Goal: Transaction & Acquisition: Purchase product/service

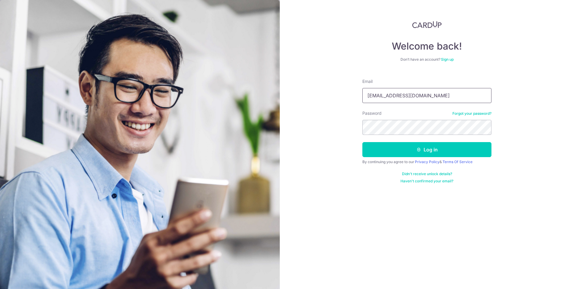
type input "atayxw@hotmail.com"
click at [427, 149] on button "Log in" at bounding box center [426, 149] width 129 height 15
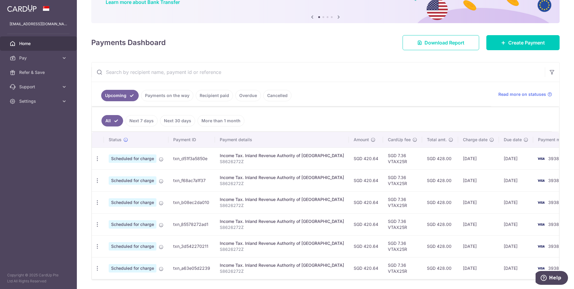
scroll to position [43, 0]
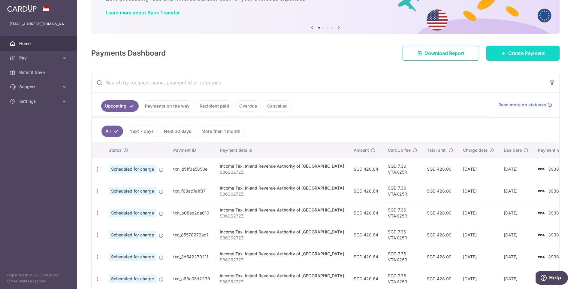
click at [503, 53] on link "Create Payment" at bounding box center [522, 53] width 73 height 15
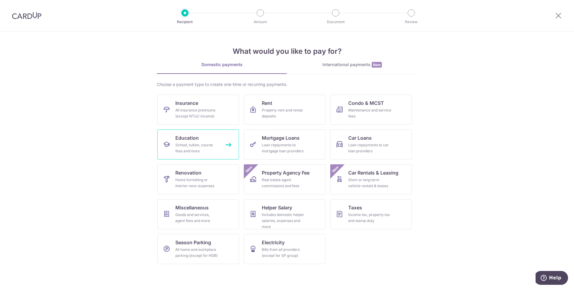
click at [202, 140] on link "Education School, tuition, course fees and more" at bounding box center [198, 144] width 82 height 30
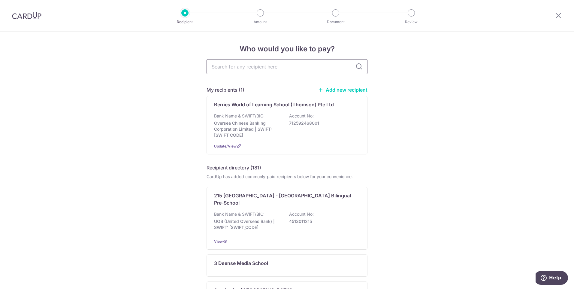
click at [256, 65] on input "text" at bounding box center [287, 66] width 161 height 15
type input "maple"
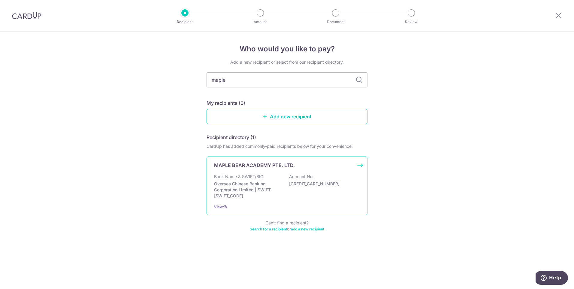
click at [277, 165] on p "MAPLE BEAR ACADEMY PTE. LTD." at bounding box center [254, 165] width 81 height 7
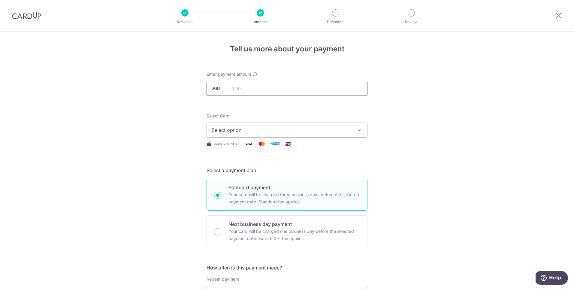
click at [266, 89] on input "text" at bounding box center [287, 88] width 161 height 15
type input "1,348.08"
click at [268, 130] on span "Select option" at bounding box center [282, 129] width 140 height 7
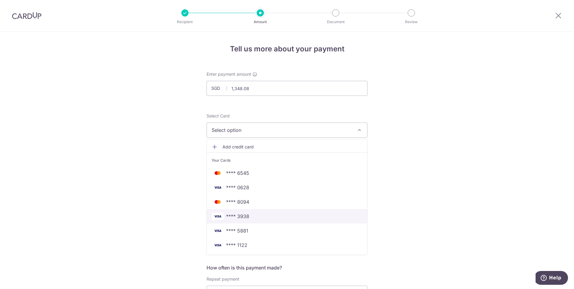
click at [253, 212] on link "**** 3938" at bounding box center [287, 216] width 160 height 14
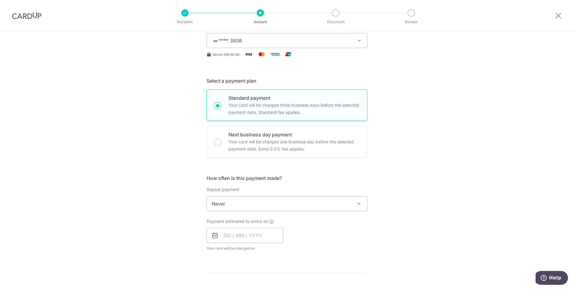
scroll to position [90, 0]
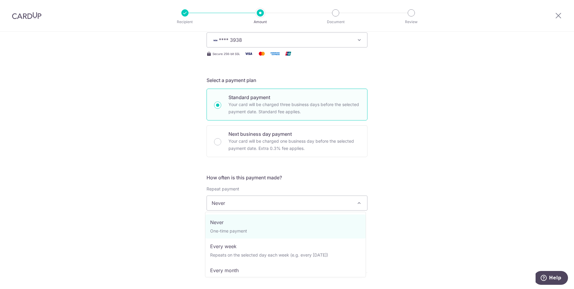
click at [277, 203] on span "Never" at bounding box center [287, 203] width 160 height 14
click at [430, 164] on div "Tell us more about your payment Enter payment amount SGD 1,348.08 1348.08 Selec…" at bounding box center [287, 212] width 574 height 543
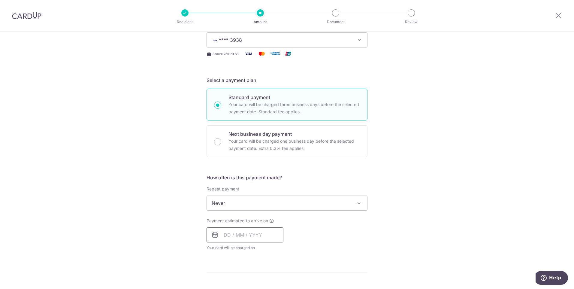
click at [248, 234] on input "text" at bounding box center [245, 234] width 77 height 15
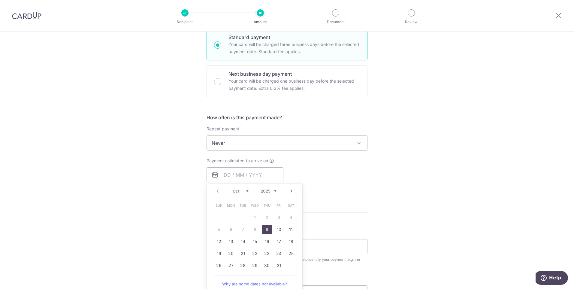
click at [265, 230] on link "9" at bounding box center [267, 230] width 10 height 10
type input "09/10/2025"
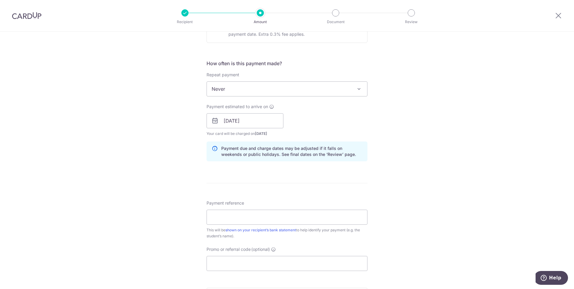
scroll to position [210, 0]
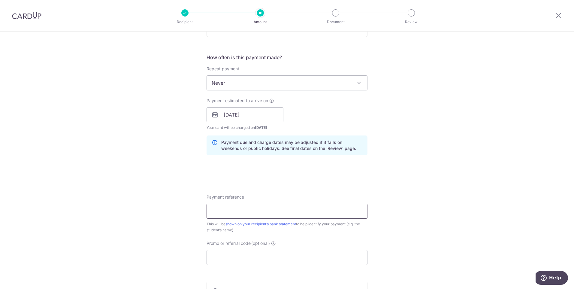
click at [252, 208] on input "Payment reference" at bounding box center [287, 211] width 161 height 15
type input "I"
type input "C"
type input "INV-11435 Claire Tay Yi Xin"
click at [271, 256] on input "Promo or referral code (optional)" at bounding box center [287, 257] width 161 height 15
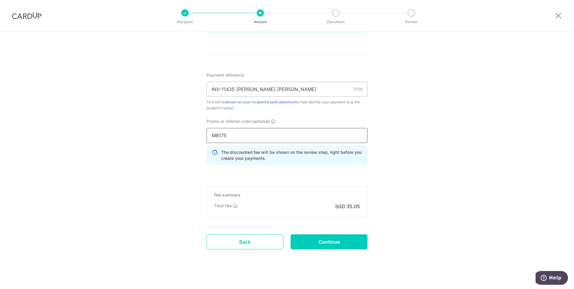
scroll to position [337, 0]
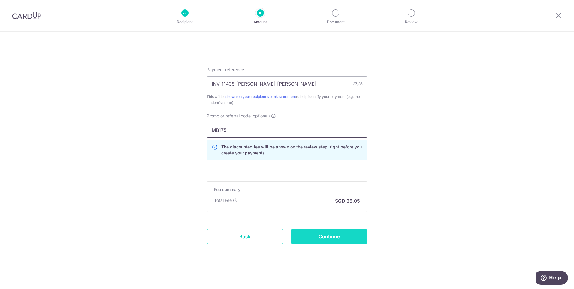
type input "MB175"
click at [340, 235] on input "Continue" at bounding box center [329, 236] width 77 height 15
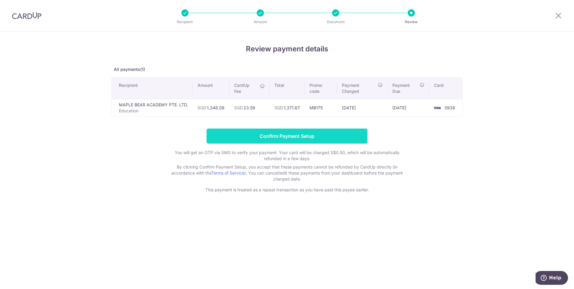
click at [280, 136] on input "Confirm Payment Setup" at bounding box center [287, 136] width 161 height 15
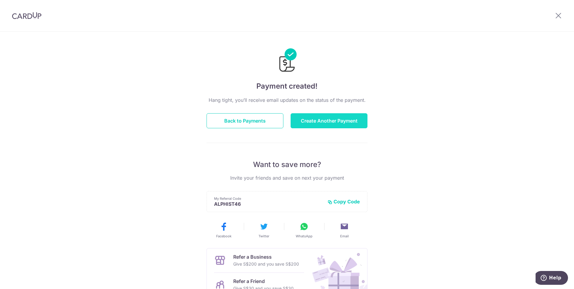
click at [312, 119] on button "Create Another Payment" at bounding box center [329, 120] width 77 height 15
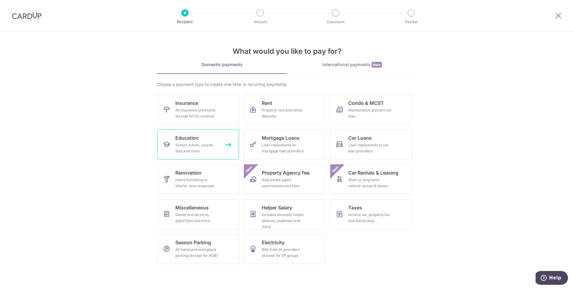
click at [174, 147] on link "Education School, tuition, course fees and more" at bounding box center [198, 144] width 82 height 30
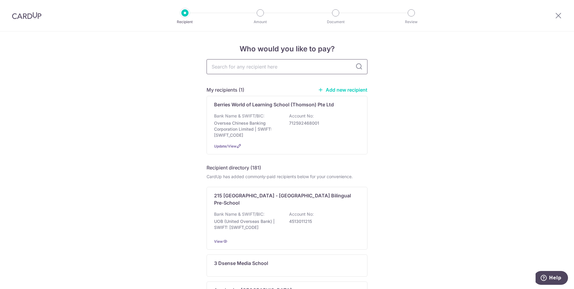
click at [250, 69] on input "text" at bounding box center [287, 66] width 161 height 15
type input "maple"
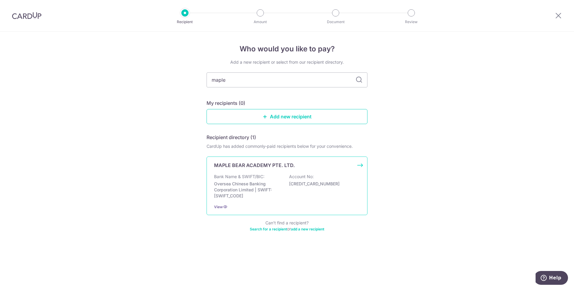
click at [255, 171] on div "MAPLE BEAR ACADEMY PTE. LTD. Bank Name & SWIFT/BIC: Oversea Chinese Banking Cor…" at bounding box center [287, 185] width 161 height 59
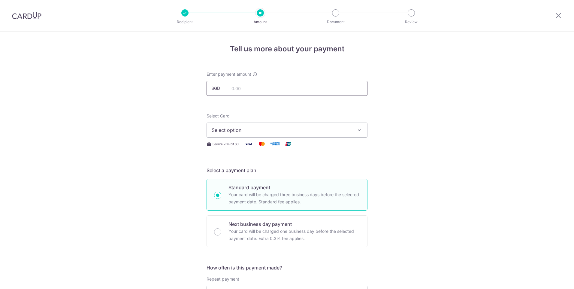
click at [251, 87] on input "text" at bounding box center [287, 88] width 161 height 15
type input "1,348.08"
click at [242, 135] on button "Select option" at bounding box center [287, 129] width 161 height 15
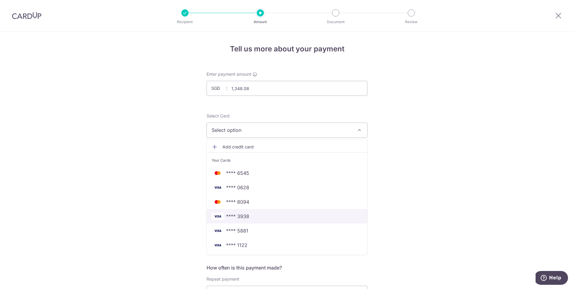
click at [247, 214] on span "**** 3938" at bounding box center [237, 216] width 23 height 7
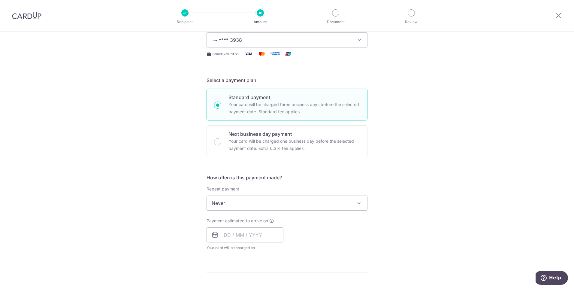
scroll to position [120, 0]
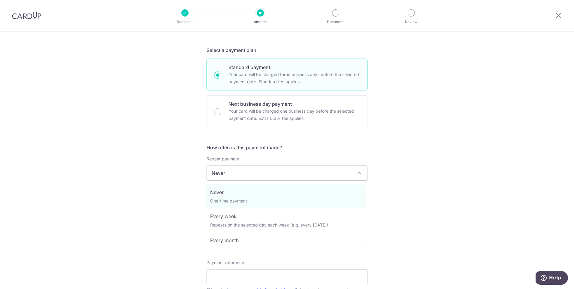
click at [265, 174] on span "Never" at bounding box center [287, 173] width 160 height 14
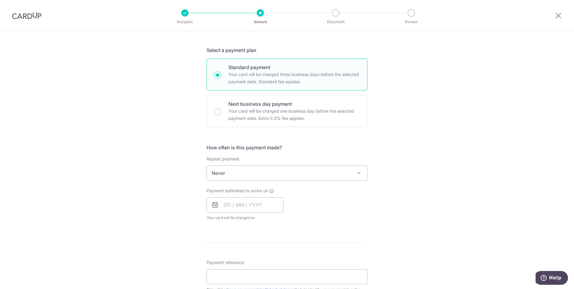
click at [164, 179] on div "Tell us more about your payment Enter payment amount SGD 1,348.08 1348.08 Selec…" at bounding box center [287, 182] width 574 height 543
click at [237, 202] on input "text" at bounding box center [245, 204] width 77 height 15
click at [265, 260] on link "9" at bounding box center [267, 260] width 10 height 10
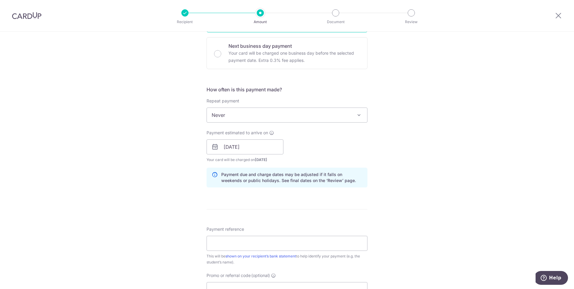
scroll to position [180, 0]
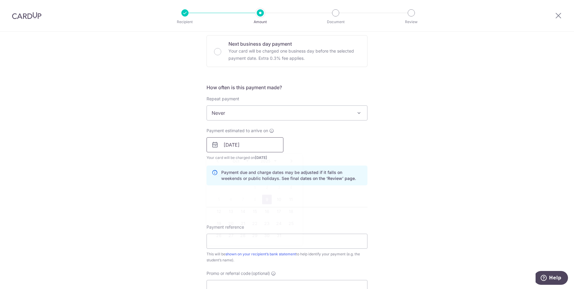
click at [247, 144] on input "09/10/2025" at bounding box center [245, 144] width 77 height 15
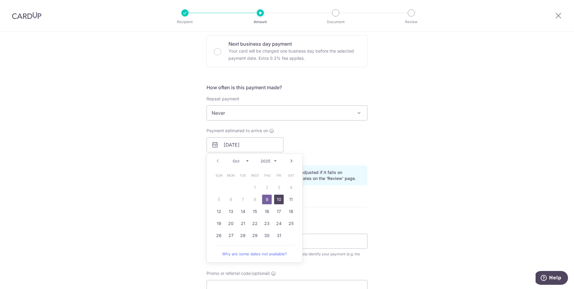
click at [275, 199] on link "10" at bounding box center [279, 200] width 10 height 10
type input "[DATE]"
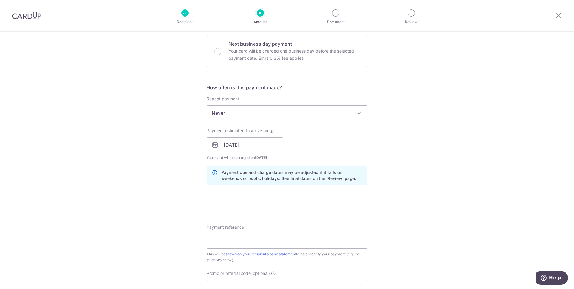
click at [319, 133] on div "Payment estimated to arrive on 10/10/2025 Prev Next Oct Nov Dec 2025 2026 2027 …" at bounding box center [287, 144] width 168 height 33
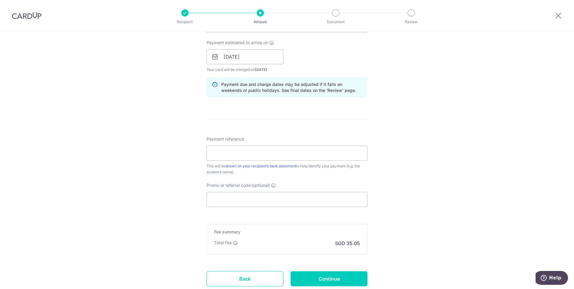
scroll to position [270, 0]
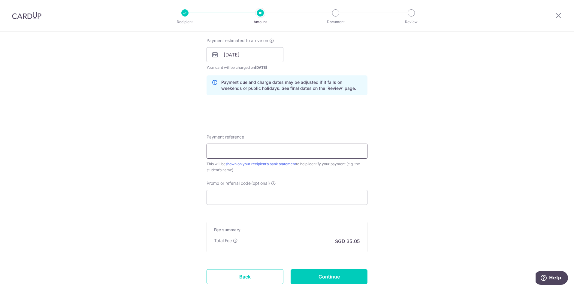
click at [255, 153] on input "Payment reference" at bounding box center [287, 151] width 161 height 15
type input "INV-12028"
click at [254, 195] on input "Promo or referral code (optional)" at bounding box center [287, 197] width 161 height 15
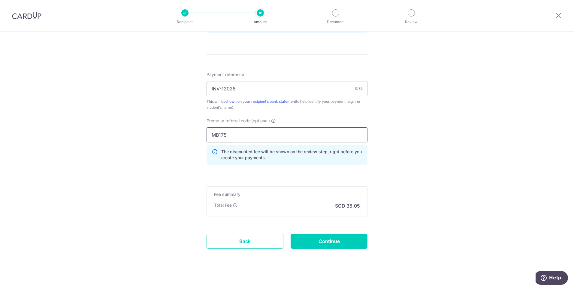
scroll to position [337, 0]
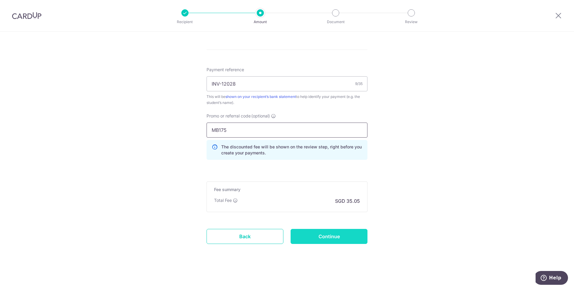
type input "MB175"
click at [328, 231] on input "Continue" at bounding box center [329, 236] width 77 height 15
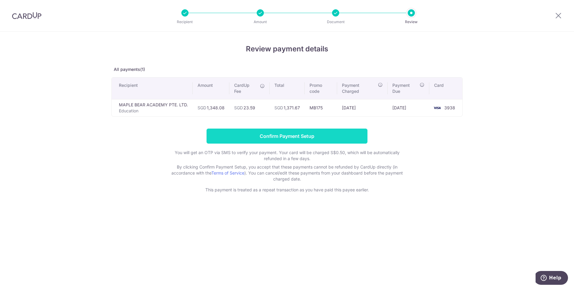
click at [289, 134] on input "Confirm Payment Setup" at bounding box center [287, 136] width 161 height 15
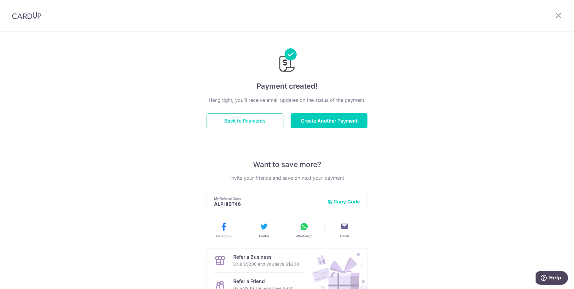
click at [261, 124] on button "Back to Payments" at bounding box center [245, 120] width 77 height 15
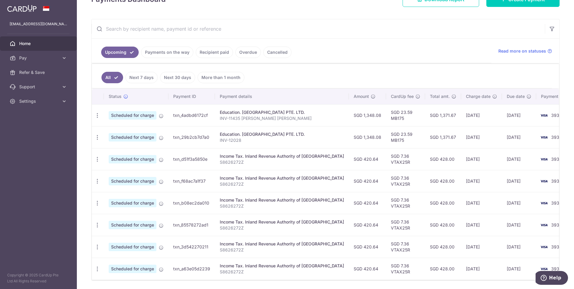
scroll to position [120, 0]
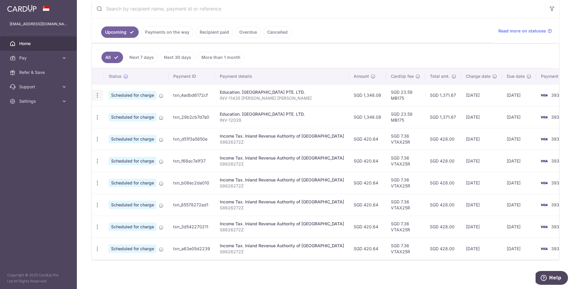
click at [95, 92] on icon "button" at bounding box center [97, 95] width 6 height 6
click at [125, 108] on span "Update payment" at bounding box center [129, 111] width 41 height 7
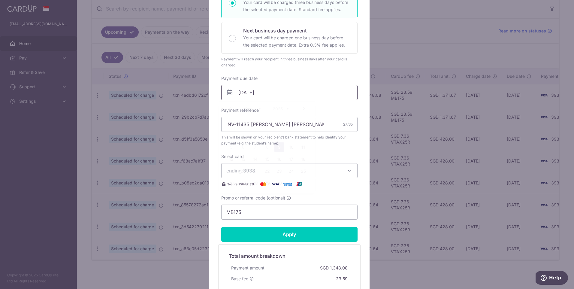
click at [277, 95] on input "09/10/2025" at bounding box center [289, 92] width 136 height 15
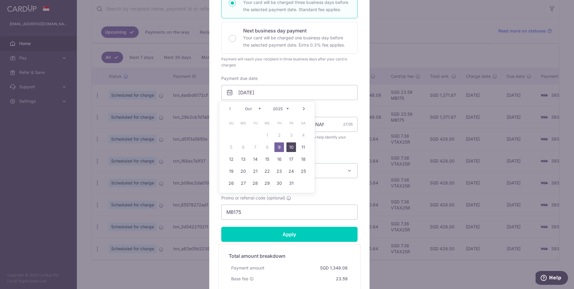
click at [291, 149] on link "10" at bounding box center [291, 147] width 10 height 10
type input "[DATE]"
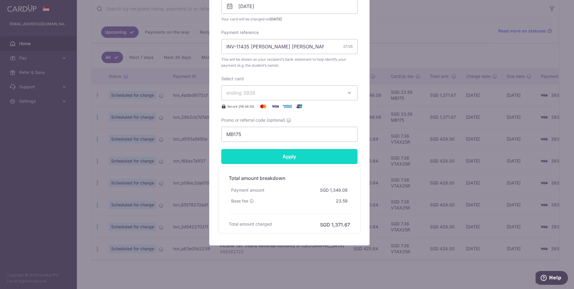
click at [295, 158] on input "Apply" at bounding box center [289, 156] width 136 height 15
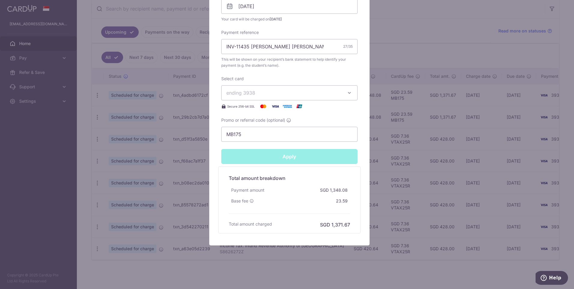
type input "Successfully Applied"
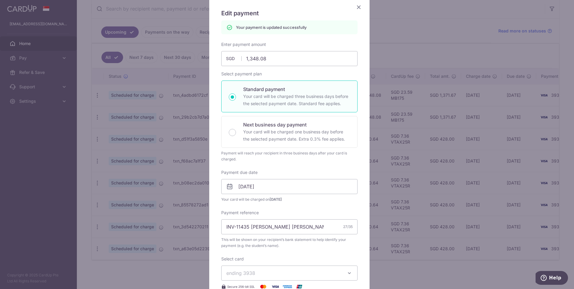
click at [356, 5] on icon "Close" at bounding box center [358, 7] width 7 height 8
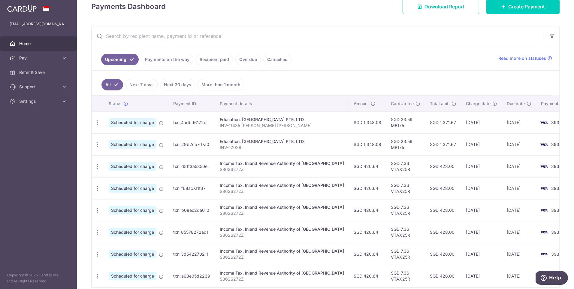
scroll to position [90, 0]
click at [98, 141] on icon "button" at bounding box center [97, 144] width 6 height 6
click at [124, 161] on span "Update payment" at bounding box center [129, 160] width 41 height 7
radio input "true"
type input "1,348.08"
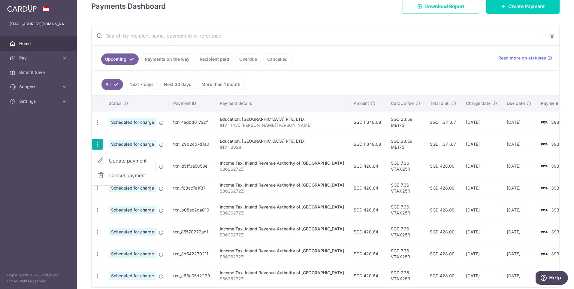
type input "[DATE]"
type input "INV-12028"
type input "MB175"
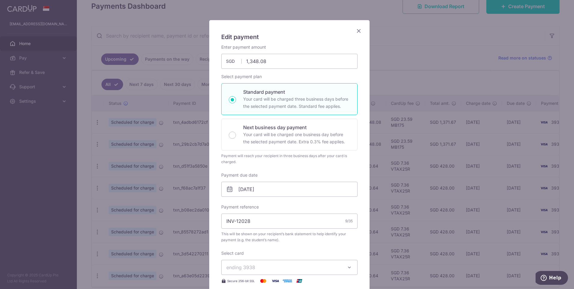
scroll to position [60, 0]
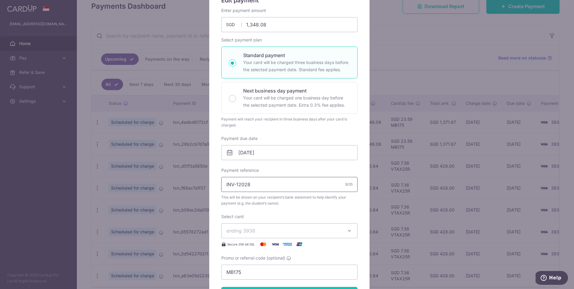
click at [272, 185] on input "INV-12028" at bounding box center [289, 184] width 136 height 15
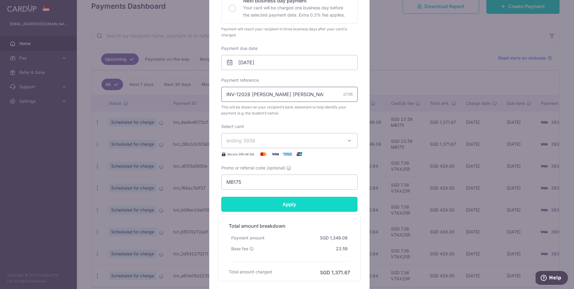
type input "INV-12028 [PERSON_NAME] [PERSON_NAME]"
click at [290, 203] on input "Apply" at bounding box center [289, 204] width 136 height 15
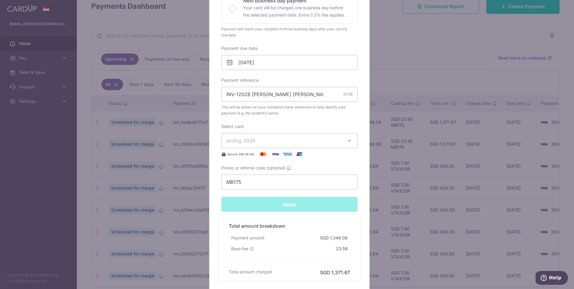
type input "Successfully Applied"
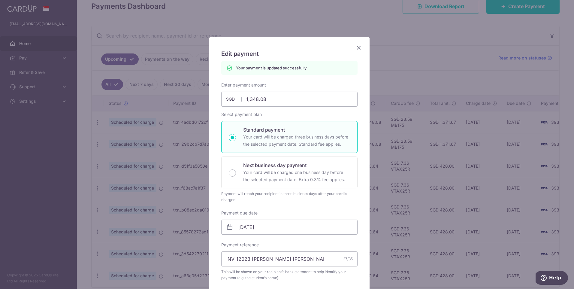
scroll to position [0, 0]
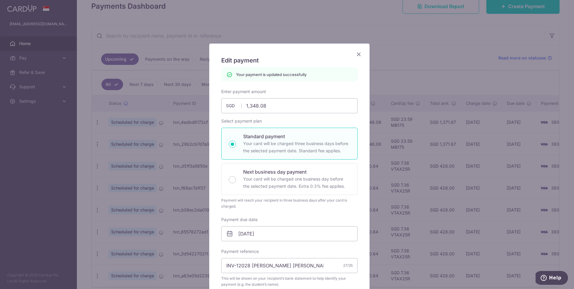
click at [355, 51] on icon "Close" at bounding box center [358, 54] width 7 height 8
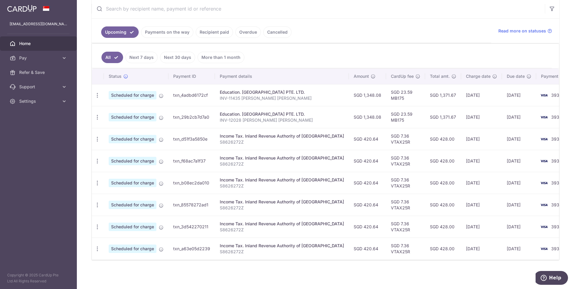
scroll to position [57, 0]
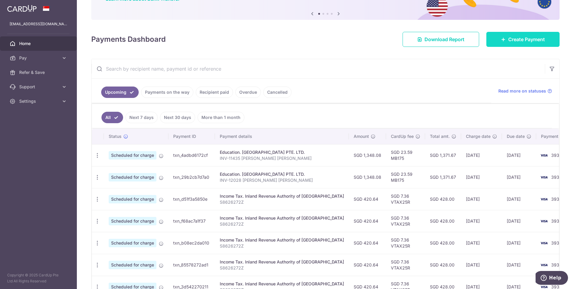
click at [525, 39] on span "Create Payment" at bounding box center [526, 39] width 37 height 7
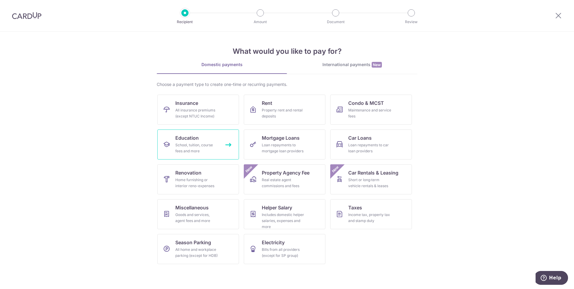
click at [191, 147] on div "School, tuition, course fees and more" at bounding box center [196, 148] width 43 height 12
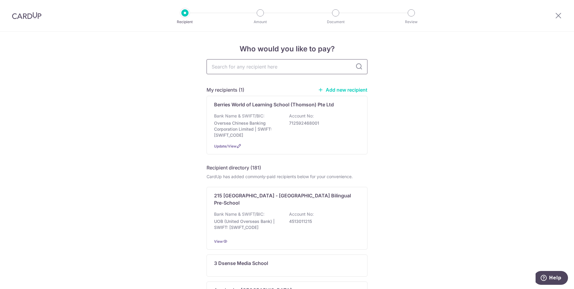
click at [234, 70] on input "text" at bounding box center [287, 66] width 161 height 15
type input "maple"
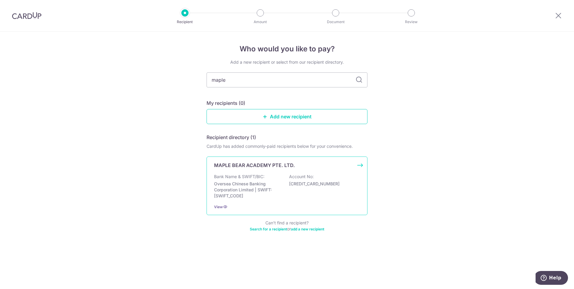
click at [259, 165] on p "MAPLE BEAR ACADEMY PTE. LTD." at bounding box center [254, 165] width 81 height 7
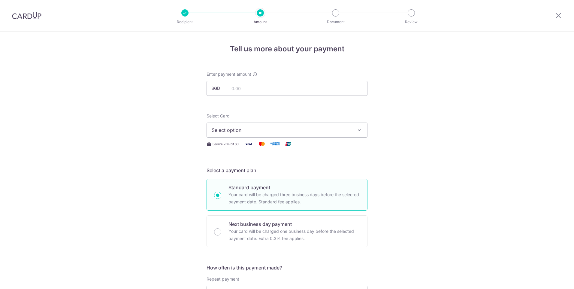
click at [249, 88] on input "text" at bounding box center [287, 88] width 161 height 15
click at [234, 86] on input "text" at bounding box center [287, 88] width 161 height 15
type input "1,348.08"
click at [230, 130] on span "Select option" at bounding box center [282, 129] width 140 height 7
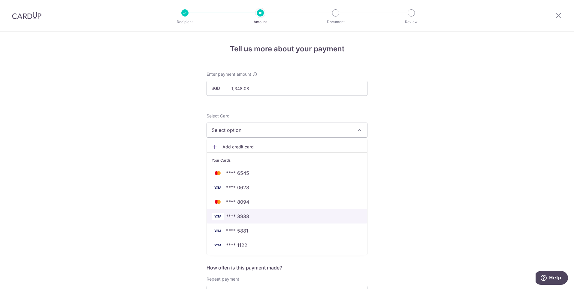
click at [242, 216] on span "**** 3938" at bounding box center [237, 216] width 23 height 7
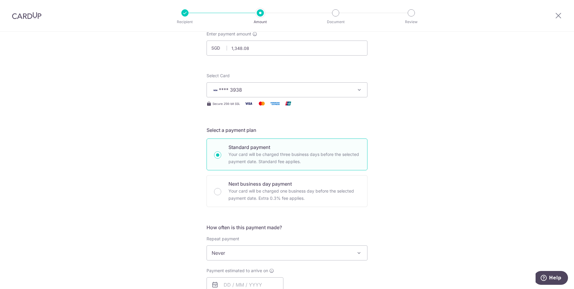
scroll to position [90, 0]
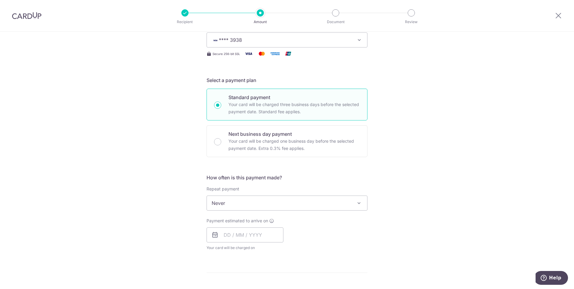
click at [234, 202] on span "Never" at bounding box center [287, 203] width 160 height 14
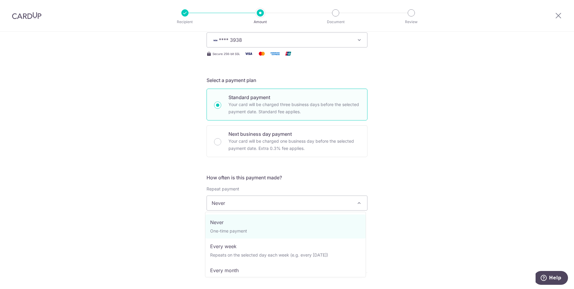
click at [155, 198] on div "Tell us more about your payment Enter payment amount SGD 1,348.08 1348.08 Selec…" at bounding box center [287, 212] width 574 height 543
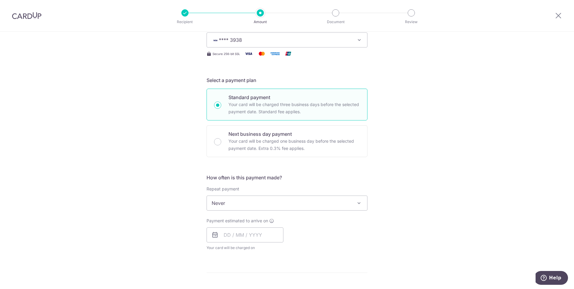
scroll to position [150, 0]
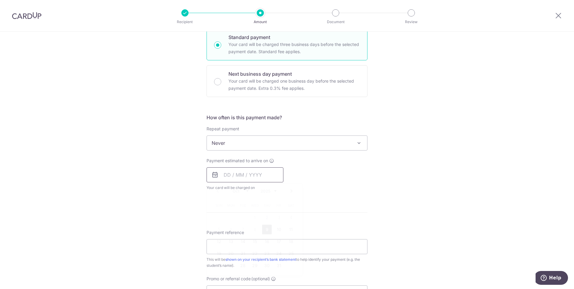
click at [230, 172] on input "text" at bounding box center [245, 174] width 77 height 15
click at [277, 227] on link "10" at bounding box center [279, 230] width 10 height 10
type input "[DATE]"
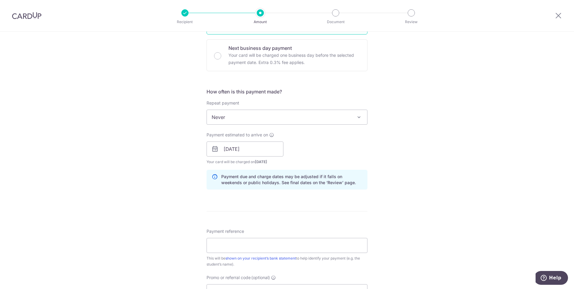
scroll to position [210, 0]
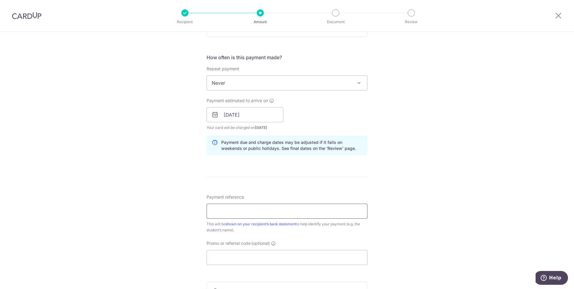
click at [238, 211] on input "Payment reference" at bounding box center [287, 211] width 161 height 15
click at [229, 264] on input "Promo or referral code (optional)" at bounding box center [287, 257] width 161 height 15
click at [249, 205] on input "INV-12455" at bounding box center [287, 211] width 161 height 15
type input "INV-12455 Claire Tay Yi Xin"
click at [254, 256] on input "Promo or referral code (optional)" at bounding box center [287, 257] width 161 height 15
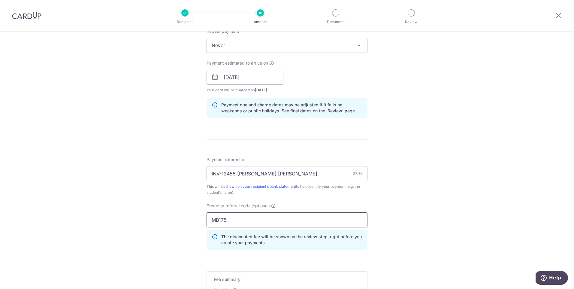
scroll to position [300, 0]
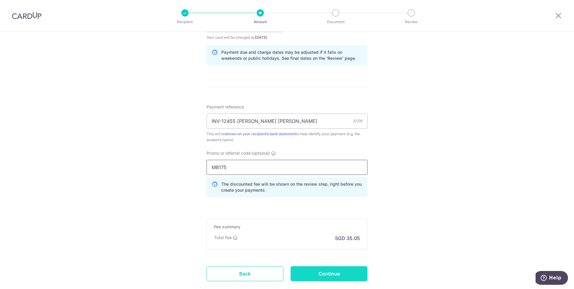
type input "MB175"
click at [341, 270] on input "Continue" at bounding box center [329, 273] width 77 height 15
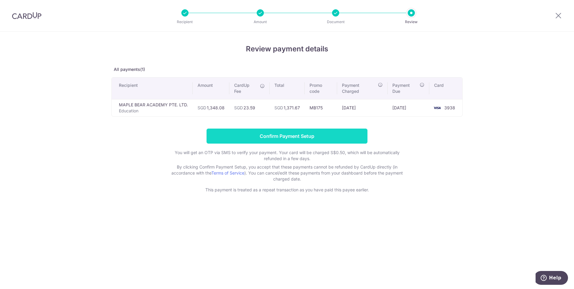
click at [289, 131] on input "Confirm Payment Setup" at bounding box center [287, 136] width 161 height 15
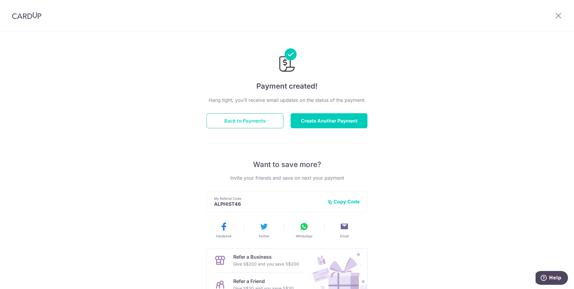
click at [226, 119] on button "Back to Payments" at bounding box center [245, 120] width 77 height 15
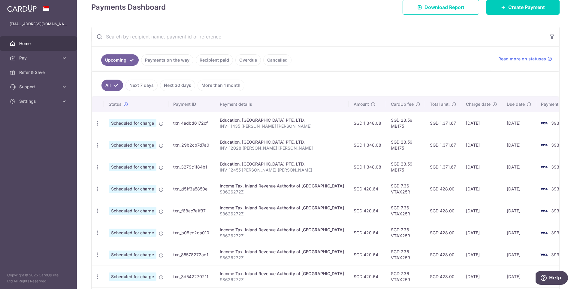
scroll to position [60, 0]
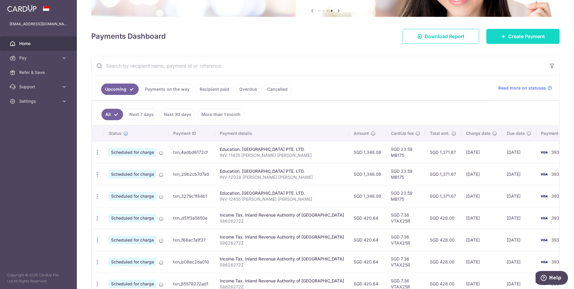
click at [503, 38] on link "Create Payment" at bounding box center [522, 36] width 73 height 15
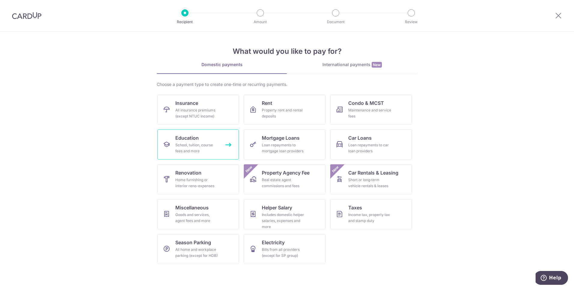
click at [200, 142] on div "School, tuition, course fees and more" at bounding box center [196, 148] width 43 height 12
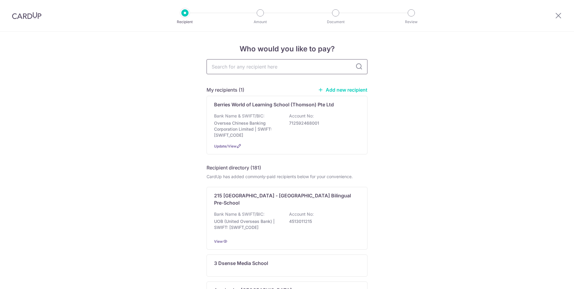
click at [266, 68] on input "text" at bounding box center [287, 66] width 161 height 15
type input "maple bear"
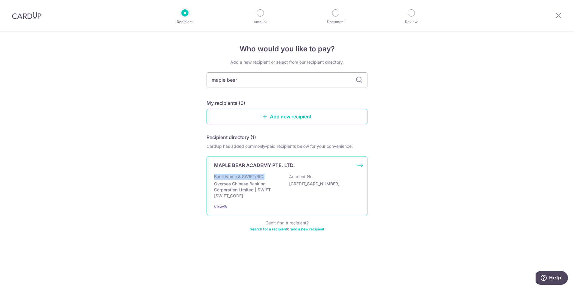
click at [265, 169] on div "MAPLE BEAR ACADEMY PTE. LTD. Bank Name & SWIFT/BIC: Oversea Chinese Banking Cor…" at bounding box center [287, 185] width 161 height 59
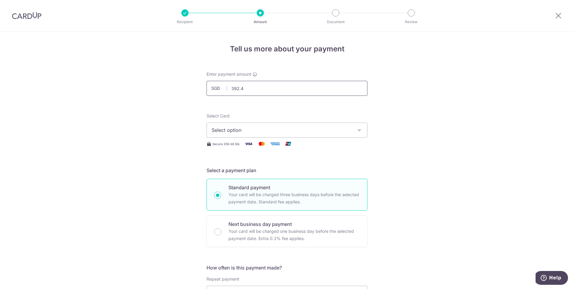
type input "392.40"
click at [249, 130] on span "Select option" at bounding box center [282, 129] width 140 height 7
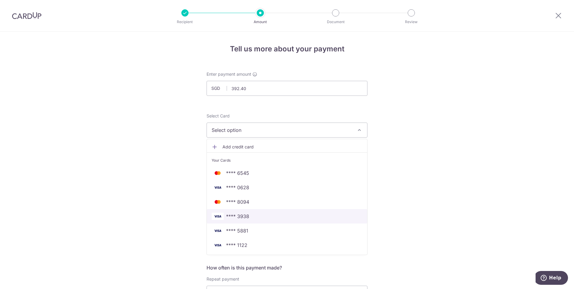
click at [251, 215] on span "**** 3938" at bounding box center [287, 216] width 151 height 7
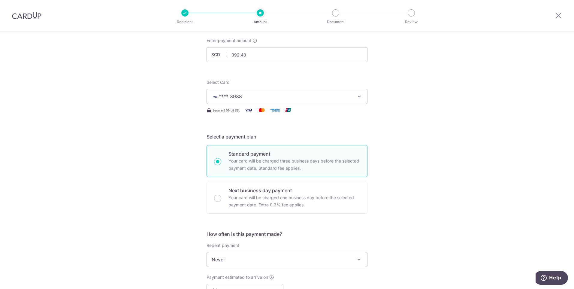
scroll to position [90, 0]
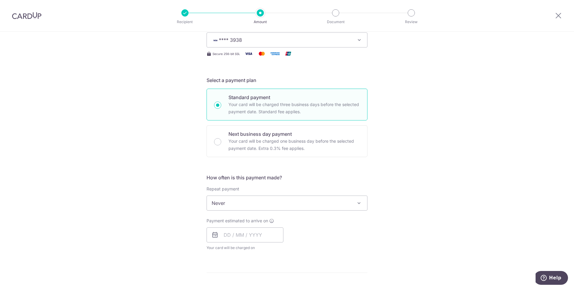
click at [234, 201] on span "Never" at bounding box center [287, 203] width 160 height 14
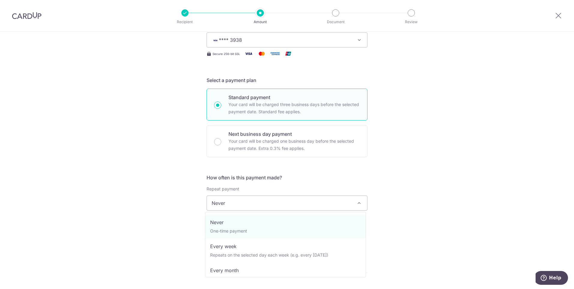
click at [159, 198] on div "Tell us more about your payment Enter payment amount SGD 392.40 392.40 Select C…" at bounding box center [287, 212] width 574 height 543
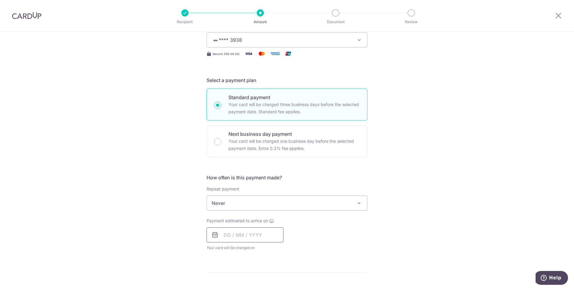
click at [243, 232] on input "text" at bounding box center [245, 234] width 77 height 15
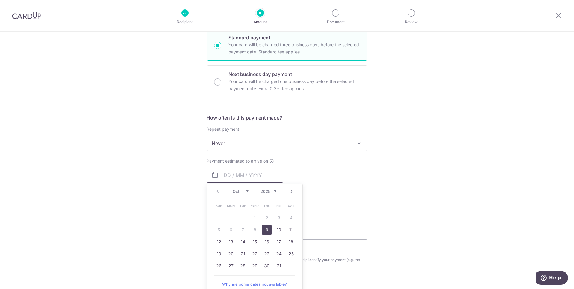
scroll to position [150, 0]
click at [278, 228] on link "10" at bounding box center [279, 230] width 10 height 10
type input "[DATE]"
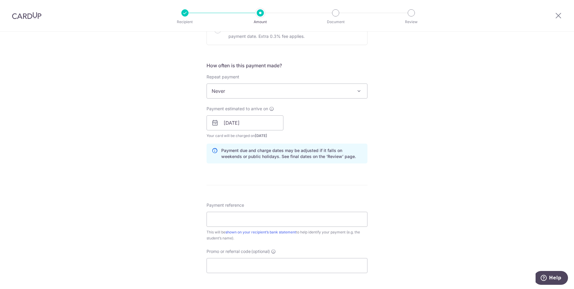
scroll to position [210, 0]
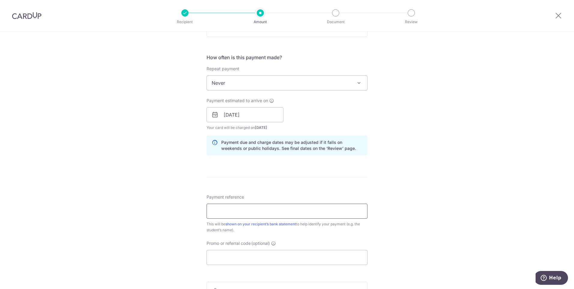
click at [234, 209] on input "Payment reference" at bounding box center [287, 211] width 161 height 15
type input "INV-11715 Claire Tay Yi Xin"
click at [239, 255] on input "Promo or referral code (optional)" at bounding box center [287, 257] width 161 height 15
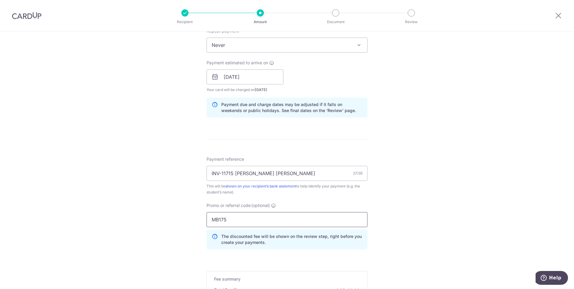
scroll to position [300, 0]
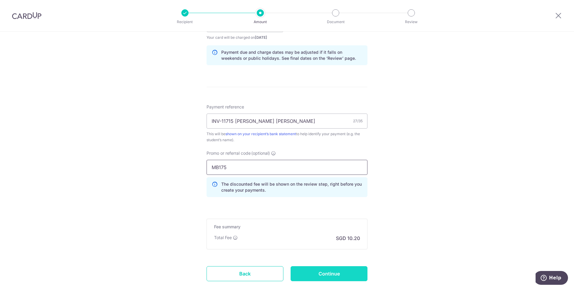
type input "MB175"
click at [346, 272] on input "Continue" at bounding box center [329, 273] width 77 height 15
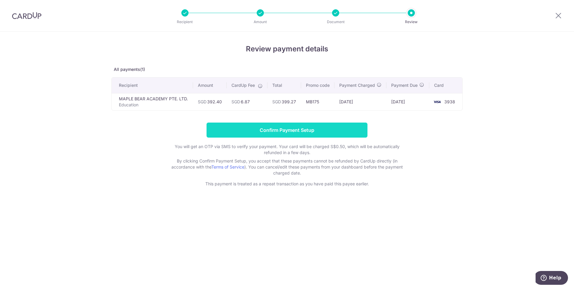
click at [305, 133] on input "Confirm Payment Setup" at bounding box center [287, 129] width 161 height 15
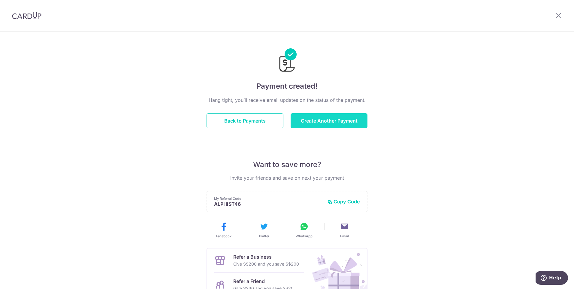
click at [324, 118] on button "Create Another Payment" at bounding box center [329, 120] width 77 height 15
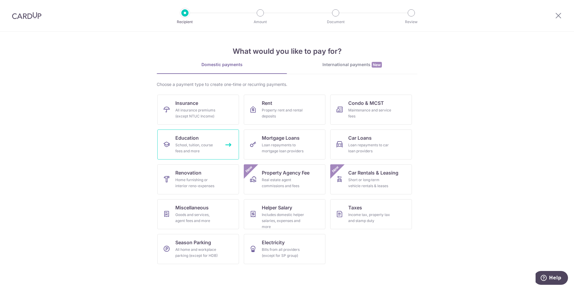
click at [204, 146] on div "School, tuition, course fees and more" at bounding box center [196, 148] width 43 height 12
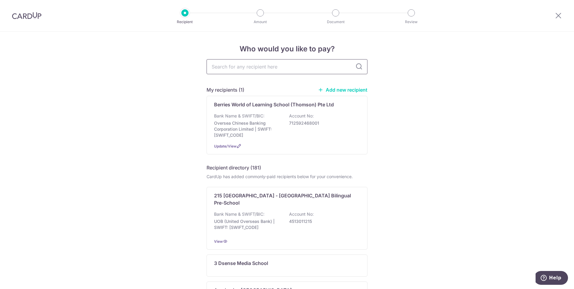
click at [255, 69] on input "text" at bounding box center [287, 66] width 161 height 15
type input "maple"
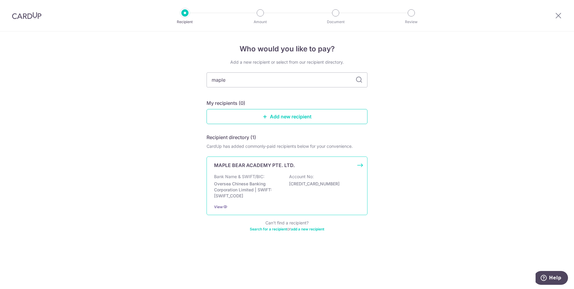
click at [266, 168] on p "MAPLE BEAR ACADEMY PTE. LTD." at bounding box center [254, 165] width 81 height 7
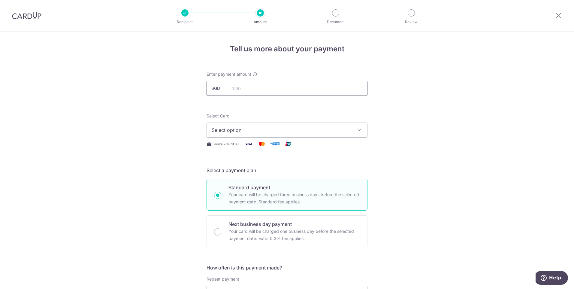
click at [237, 91] on input "text" at bounding box center [287, 88] width 161 height 15
type input "392.40"
click at [243, 129] on span "Select option" at bounding box center [282, 129] width 140 height 7
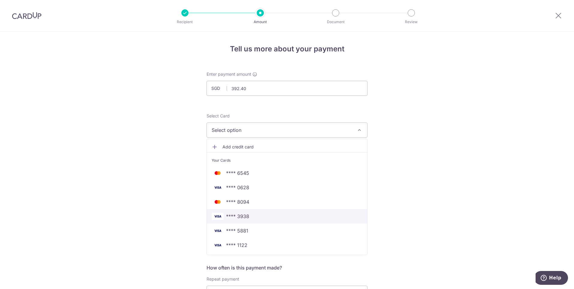
click at [252, 216] on span "**** 3938" at bounding box center [287, 216] width 151 height 7
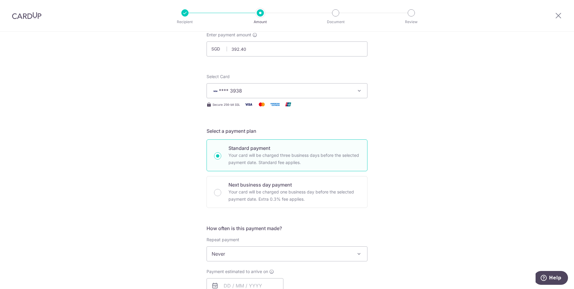
scroll to position [90, 0]
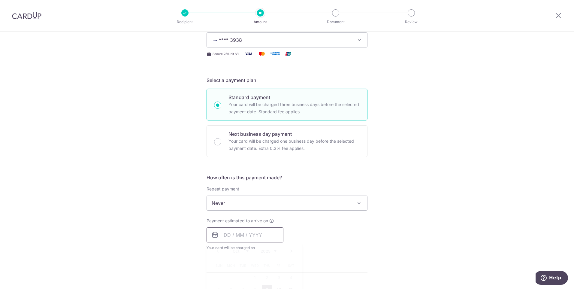
click at [245, 233] on input "text" at bounding box center [245, 234] width 77 height 15
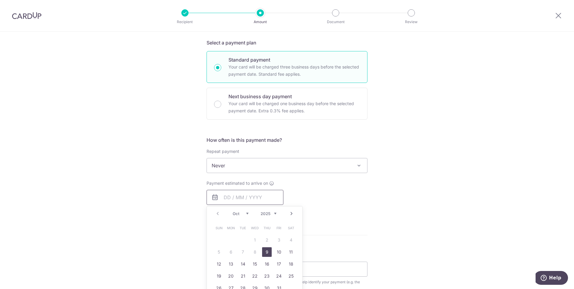
scroll to position [180, 0]
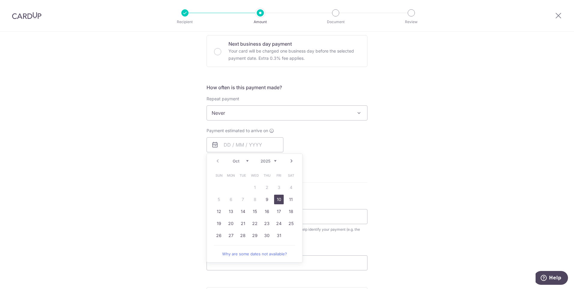
click at [278, 197] on link "10" at bounding box center [279, 200] width 10 height 10
type input "10/10/2025"
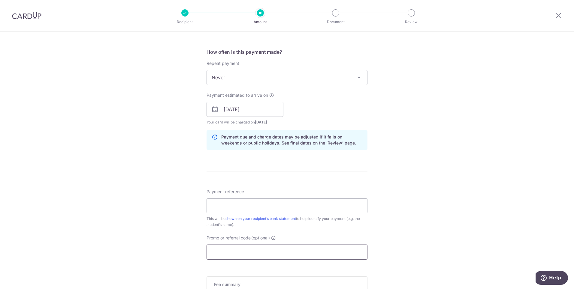
scroll to position [270, 0]
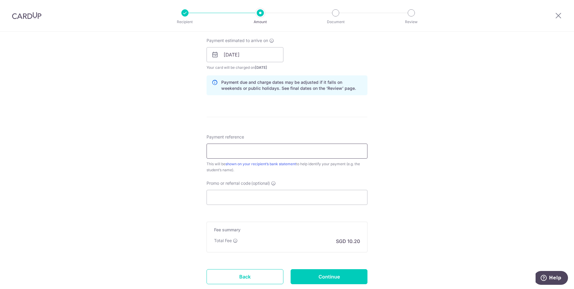
click at [270, 151] on input "Payment reference" at bounding box center [287, 151] width 161 height 15
type input "INV-12142 Claire Tay Yi Xin"
click at [271, 195] on input "Promo or referral code (optional)" at bounding box center [287, 197] width 161 height 15
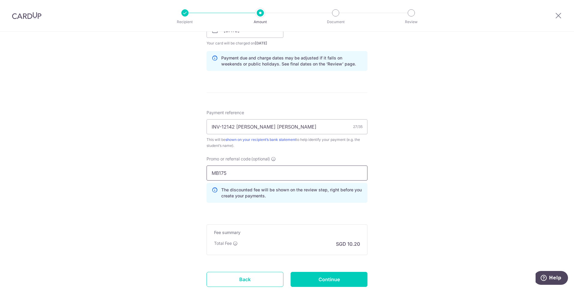
scroll to position [330, 0]
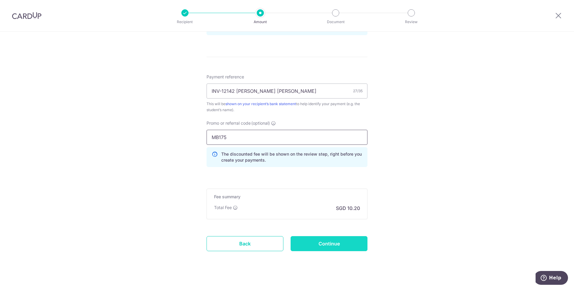
type input "MB175"
click at [342, 242] on input "Continue" at bounding box center [329, 243] width 77 height 15
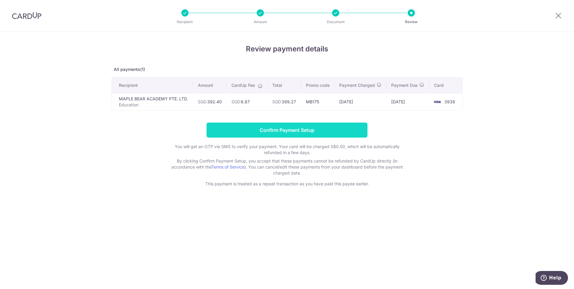
click at [286, 138] on input "Confirm Payment Setup" at bounding box center [287, 129] width 161 height 15
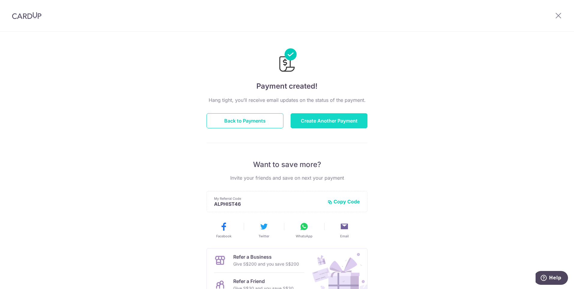
click at [313, 119] on button "Create Another Payment" at bounding box center [329, 120] width 77 height 15
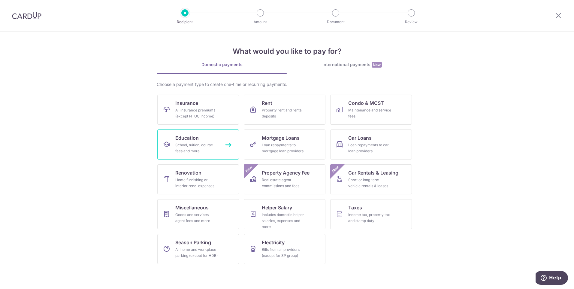
click at [210, 146] on div "School, tuition, course fees and more" at bounding box center [196, 148] width 43 height 12
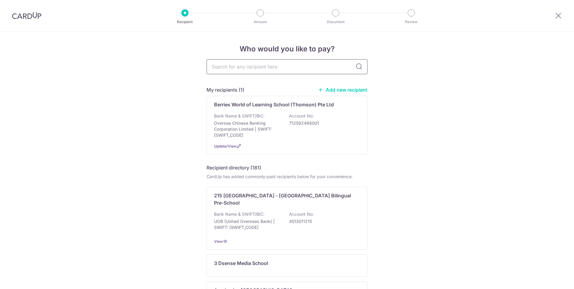
click at [253, 71] on input "text" at bounding box center [287, 66] width 161 height 15
type input "maple bear"
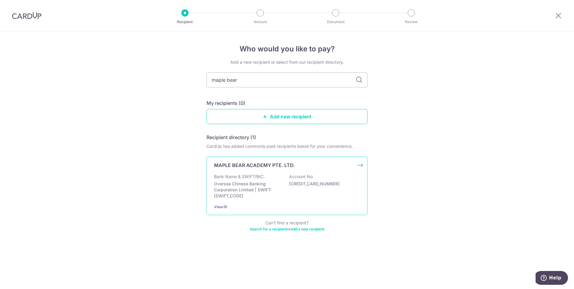
click at [275, 169] on div "MAPLE BEAR ACADEMY PTE. LTD. Bank Name & SWIFT/BIC: Oversea Chinese Banking Cor…" at bounding box center [287, 185] width 161 height 59
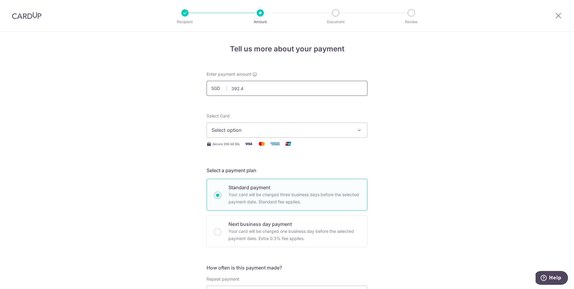
type input "392.40"
click at [291, 130] on span "Select option" at bounding box center [282, 129] width 140 height 7
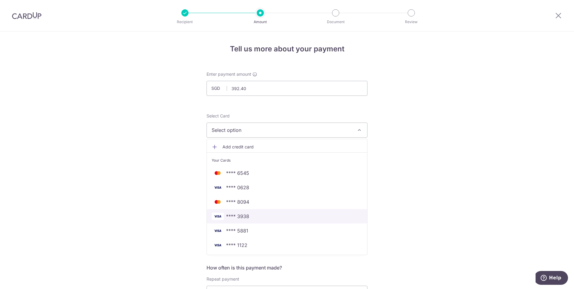
click at [259, 215] on span "**** 3938" at bounding box center [287, 216] width 151 height 7
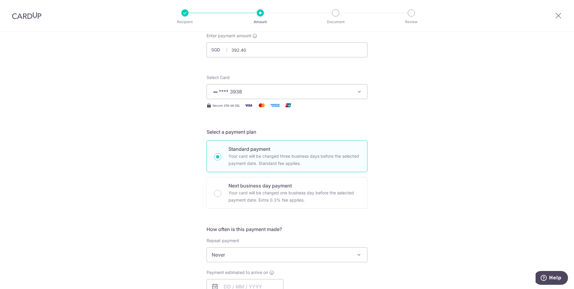
scroll to position [120, 0]
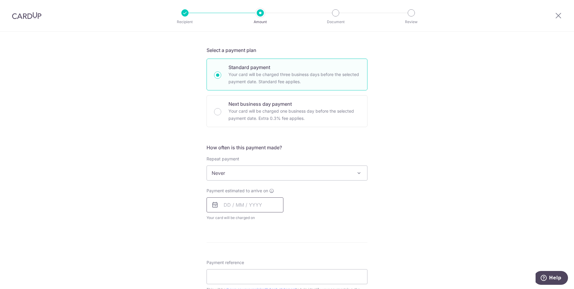
click at [247, 203] on input "text" at bounding box center [245, 204] width 77 height 15
click at [276, 259] on link "10" at bounding box center [279, 260] width 10 height 10
type input "10/10/2025"
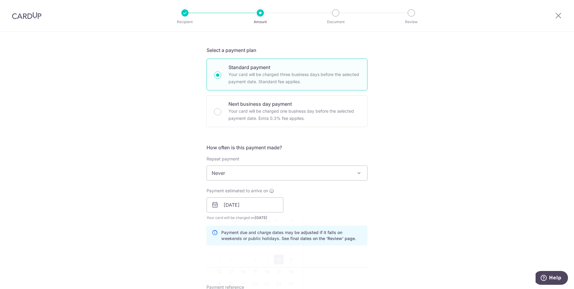
scroll to position [240, 0]
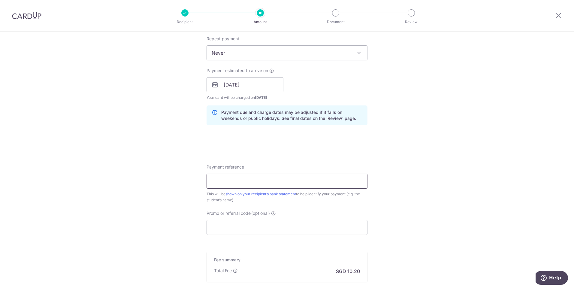
click at [262, 178] on input "Payment reference" at bounding box center [287, 181] width 161 height 15
type input "INV-12596 Claire Tay Yi Xin"
click at [260, 229] on input "Promo or referral code (optional)" at bounding box center [287, 227] width 161 height 15
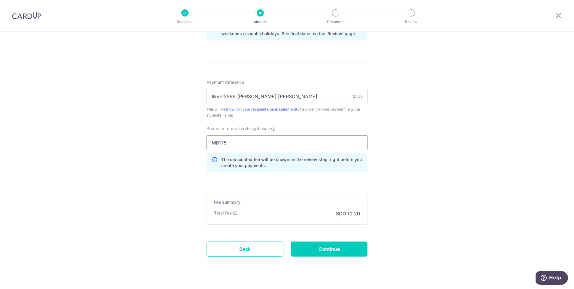
scroll to position [330, 0]
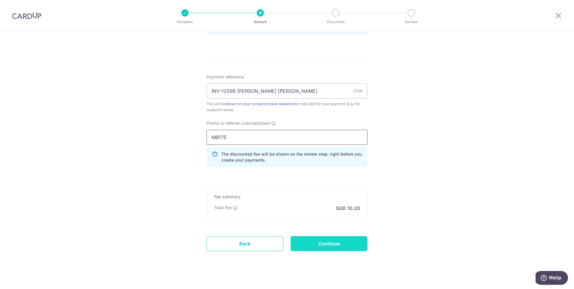
type input "MB175"
click at [349, 242] on input "Continue" at bounding box center [329, 243] width 77 height 15
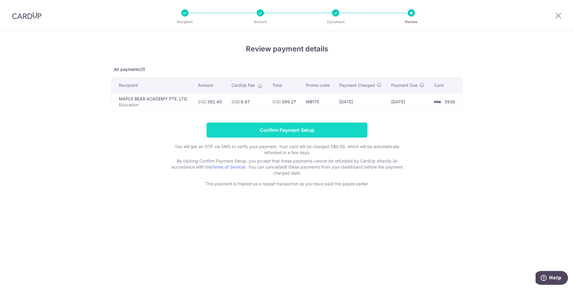
click at [297, 134] on input "Confirm Payment Setup" at bounding box center [287, 129] width 161 height 15
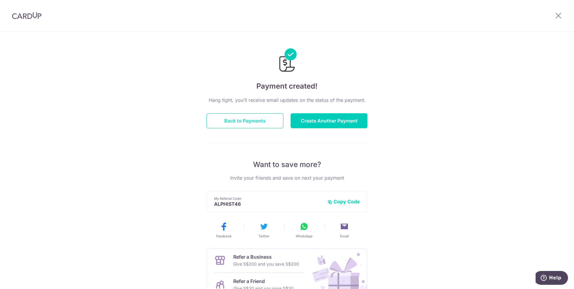
click at [240, 121] on button "Back to Payments" at bounding box center [245, 120] width 77 height 15
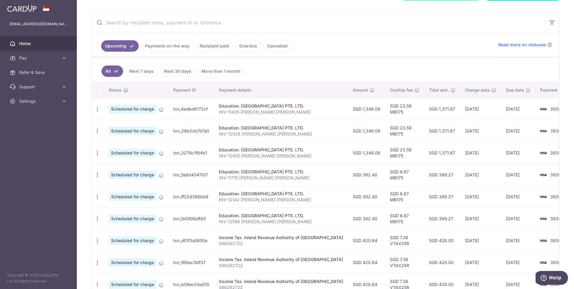
scroll to position [90, 0]
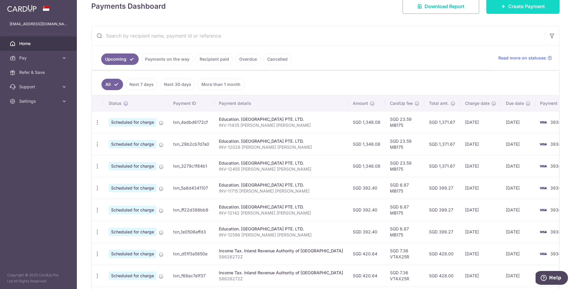
click at [518, 6] on span "Create Payment" at bounding box center [526, 6] width 37 height 7
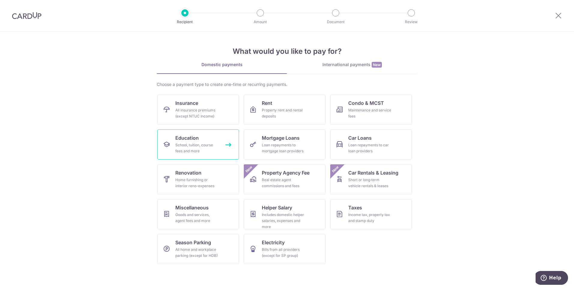
click at [193, 143] on div "School, tuition, course fees and more" at bounding box center [196, 148] width 43 height 12
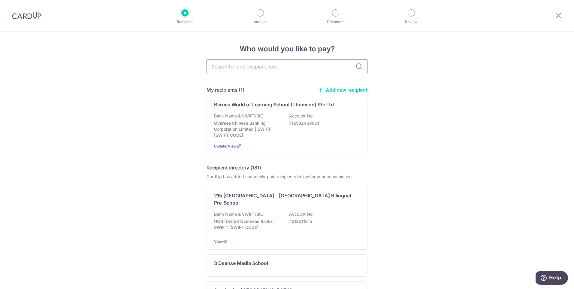
click at [243, 61] on input "text" at bounding box center [287, 66] width 161 height 15
click at [243, 63] on input "text" at bounding box center [287, 66] width 161 height 15
type input "maple bear"
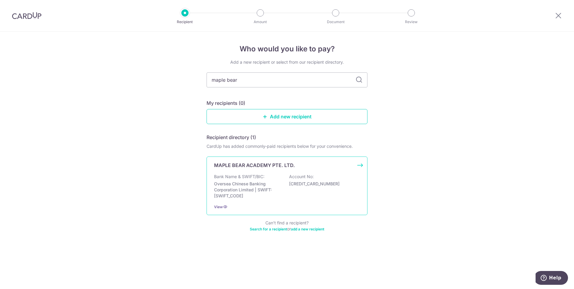
click at [285, 167] on p "MAPLE BEAR ACADEMY PTE. LTD." at bounding box center [254, 165] width 81 height 7
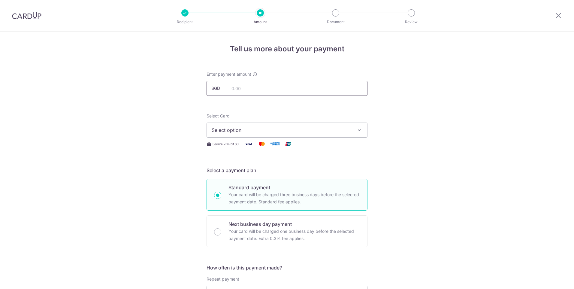
click at [249, 88] on input "text" at bounding box center [287, 88] width 161 height 15
type input "1,531.20"
click at [246, 130] on span "Select option" at bounding box center [282, 129] width 140 height 7
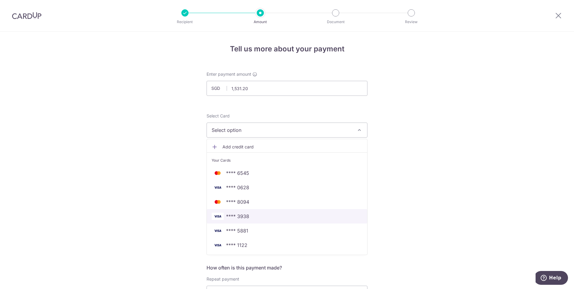
click at [253, 214] on span "**** 3938" at bounding box center [287, 216] width 151 height 7
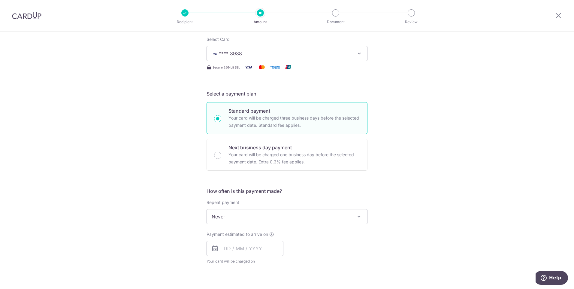
scroll to position [90, 0]
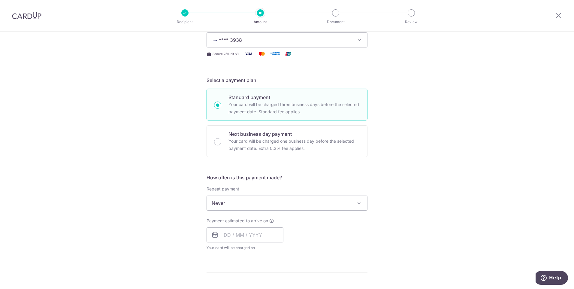
click at [249, 200] on span "Never" at bounding box center [287, 203] width 160 height 14
click at [249, 202] on span "Never" at bounding box center [287, 203] width 160 height 14
click at [165, 224] on div "Tell us more about your payment Enter payment amount SGD 1,531.20 1531.20 Selec…" at bounding box center [287, 212] width 574 height 543
click at [234, 237] on input "text" at bounding box center [245, 234] width 77 height 15
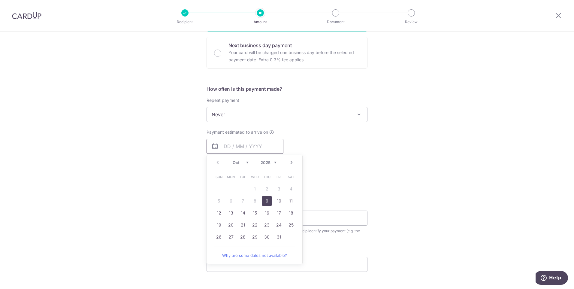
scroll to position [180, 0]
click at [278, 200] on link "10" at bounding box center [279, 200] width 10 height 10
type input "[DATE]"
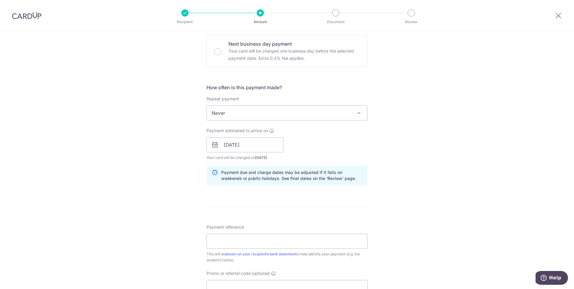
scroll to position [300, 0]
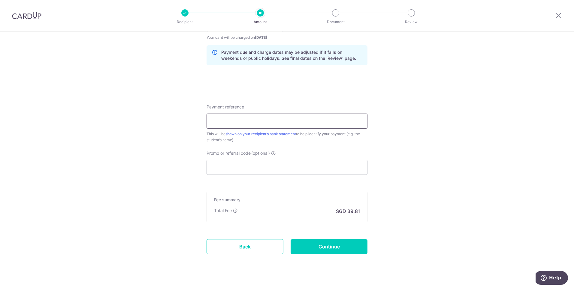
click at [255, 124] on input "Payment reference" at bounding box center [287, 120] width 161 height 15
type input "INV-11419 [PERSON_NAME] [PERSON_NAME]"
click at [252, 163] on input "Promo or referral code (optional)" at bounding box center [287, 167] width 161 height 15
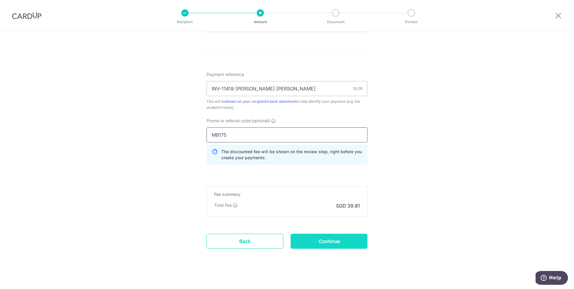
scroll to position [337, 0]
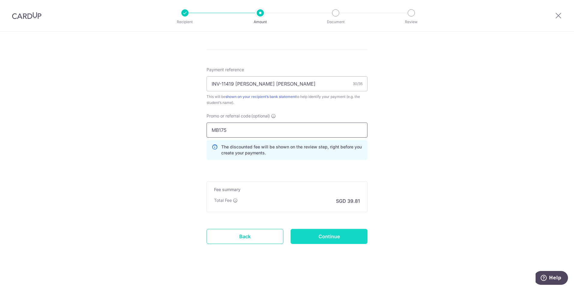
type input "MB175"
click at [334, 239] on input "Continue" at bounding box center [329, 236] width 77 height 15
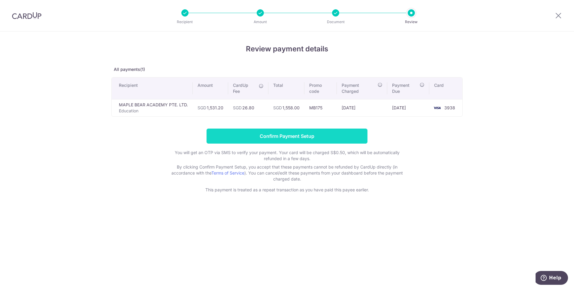
click at [288, 137] on input "Confirm Payment Setup" at bounding box center [287, 136] width 161 height 15
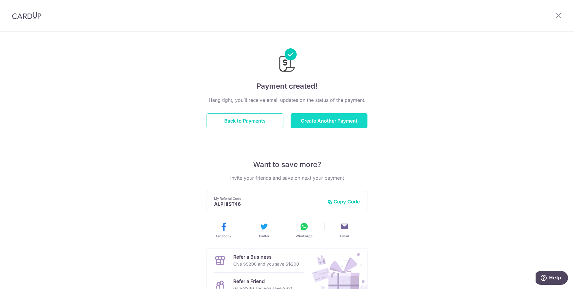
click at [328, 124] on button "Create Another Payment" at bounding box center [329, 120] width 77 height 15
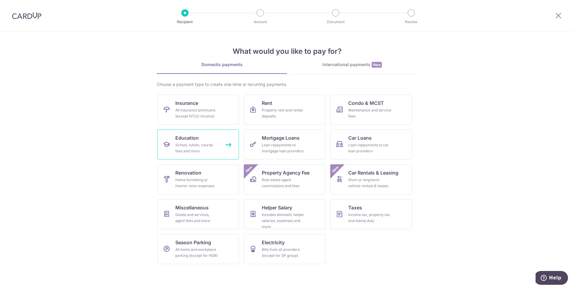
click at [198, 144] on div "School, tuition, course fees and more" at bounding box center [196, 148] width 43 height 12
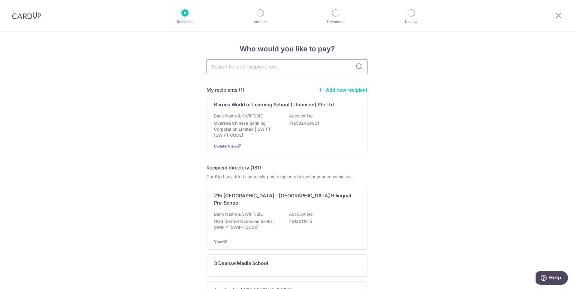
click at [235, 72] on input "text" at bounding box center [287, 66] width 161 height 15
type input "maple bear"
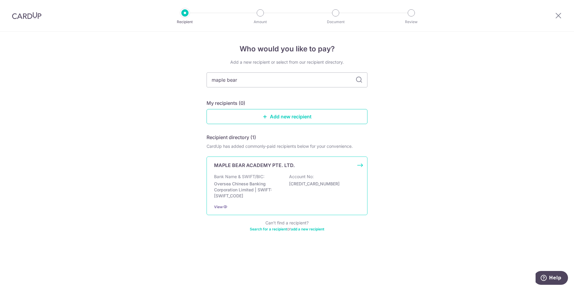
click at [259, 174] on p "Bank Name & SWIFT/BIC:" at bounding box center [239, 177] width 50 height 6
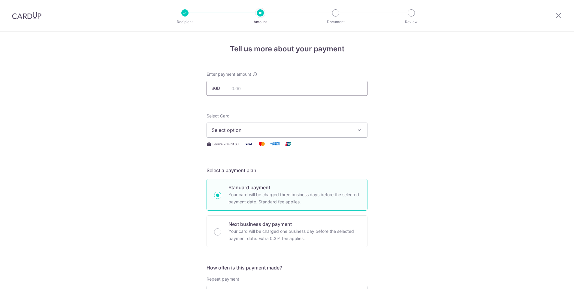
drag, startPoint x: 0, startPoint y: 0, endPoint x: 256, endPoint y: 88, distance: 270.5
click at [256, 88] on input "text" at bounding box center [287, 88] width 161 height 15
type input "1,531.20"
click at [246, 131] on span "Select option" at bounding box center [282, 129] width 140 height 7
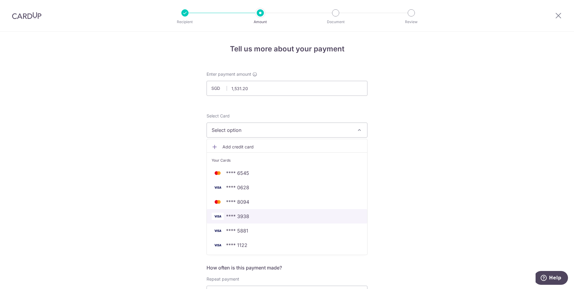
click at [247, 217] on span "**** 3938" at bounding box center [237, 216] width 23 height 7
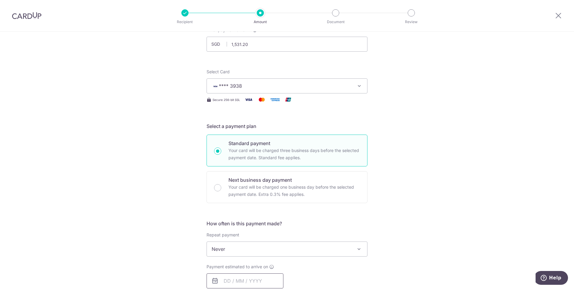
scroll to position [120, 0]
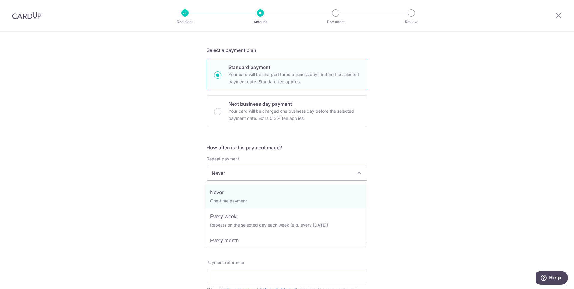
click at [252, 172] on span "Never" at bounding box center [287, 173] width 160 height 14
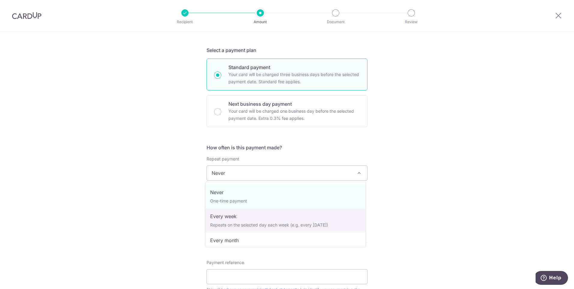
click at [173, 179] on div "Tell us more about your payment Enter payment amount SGD 1,531.20 1531.20 Selec…" at bounding box center [287, 182] width 574 height 543
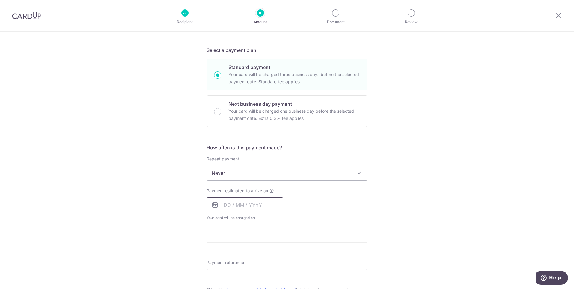
click at [235, 207] on input "text" at bounding box center [245, 204] width 77 height 15
click at [278, 259] on link "10" at bounding box center [279, 260] width 10 height 10
type input "[DATE]"
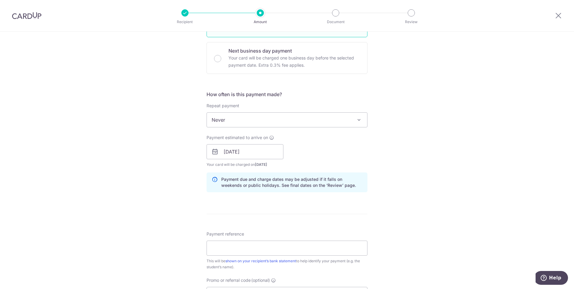
scroll to position [240, 0]
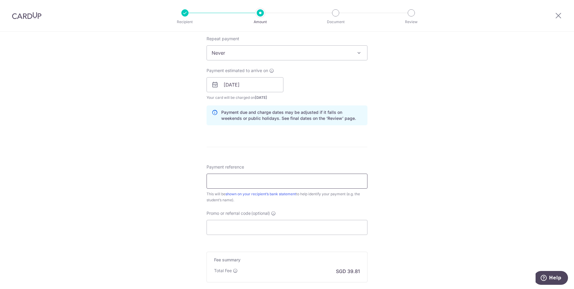
click at [238, 183] on input "Payment reference" at bounding box center [287, 181] width 161 height 15
type input "INV-12012 Danielle Tay Wen Xin"
click at [232, 225] on input "Promo or referral code (optional)" at bounding box center [287, 227] width 161 height 15
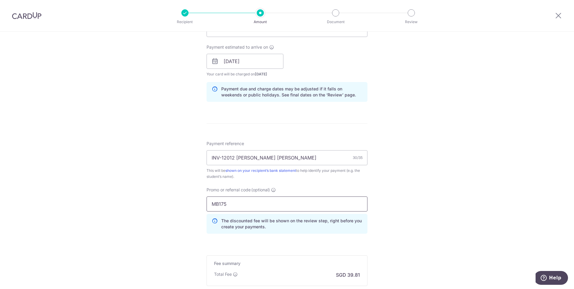
scroll to position [337, 0]
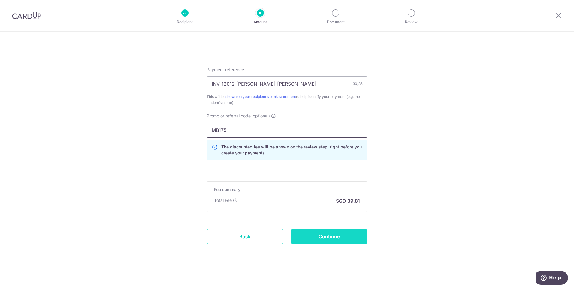
type input "MB175"
click at [337, 230] on input "Continue" at bounding box center [329, 236] width 77 height 15
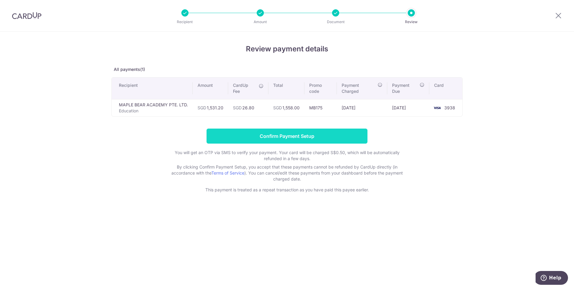
click at [257, 133] on input "Confirm Payment Setup" at bounding box center [287, 136] width 161 height 15
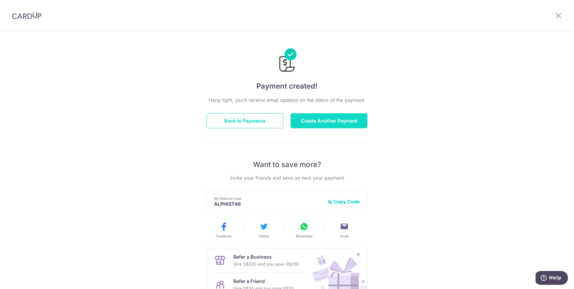
click at [335, 119] on button "Create Another Payment" at bounding box center [329, 120] width 77 height 15
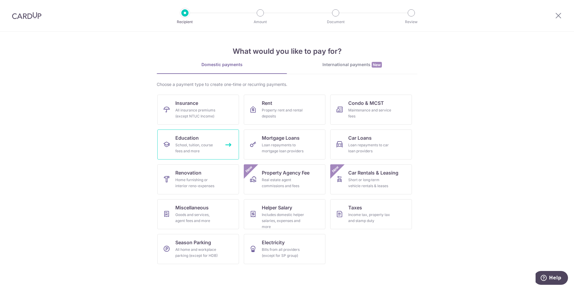
click at [198, 140] on span "Education" at bounding box center [186, 137] width 23 height 7
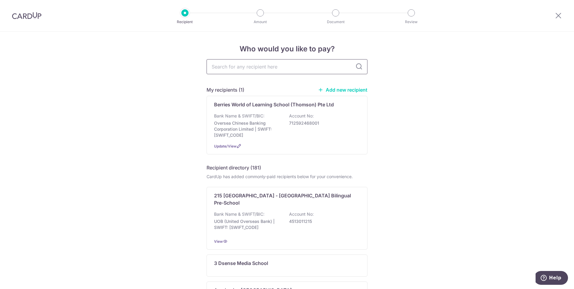
click at [248, 66] on input "text" at bounding box center [287, 66] width 161 height 15
type input "maple bear"
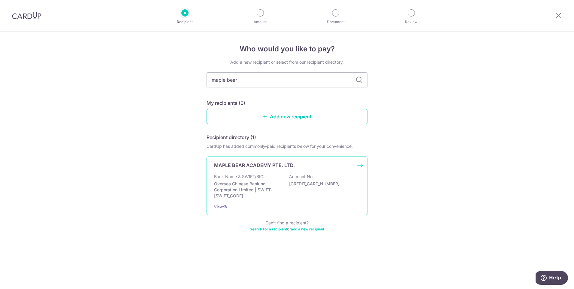
click at [250, 174] on p "Bank Name & SWIFT/BIC:" at bounding box center [239, 177] width 50 height 6
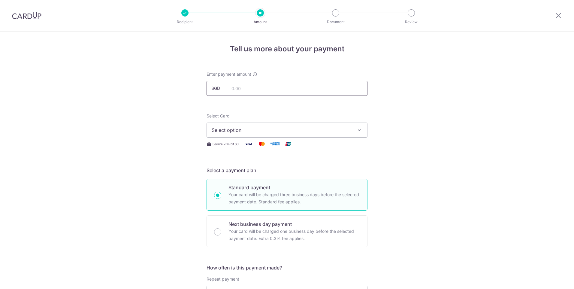
click at [240, 86] on input "text" at bounding box center [287, 88] width 161 height 15
type input "1,531.20"
click at [241, 135] on button "Select option" at bounding box center [287, 129] width 161 height 15
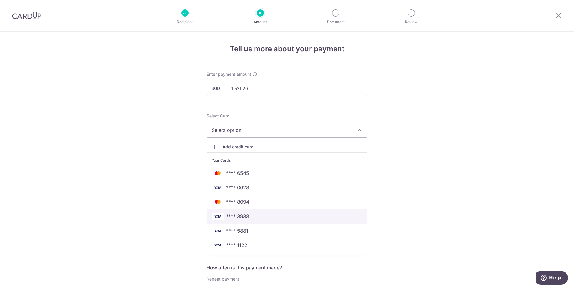
click at [244, 216] on span "**** 3938" at bounding box center [237, 216] width 23 height 7
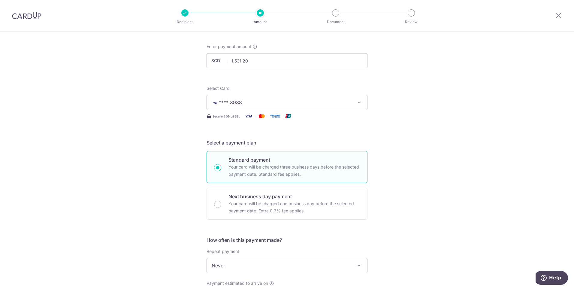
scroll to position [60, 0]
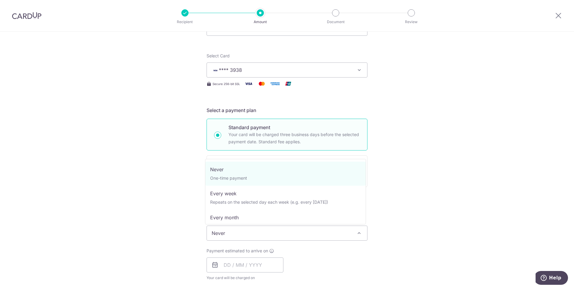
click at [246, 232] on span "Never" at bounding box center [287, 233] width 160 height 14
click at [141, 232] on div "Tell us more about your payment Enter payment amount SGD 1,531.20 1531.20 Selec…" at bounding box center [287, 242] width 574 height 543
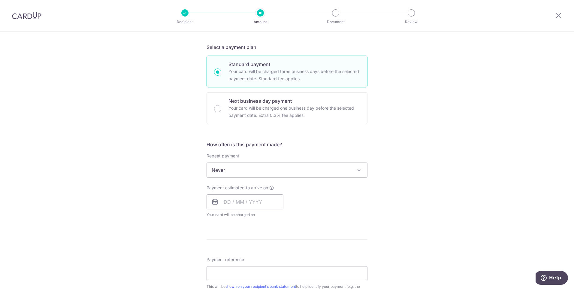
scroll to position [180, 0]
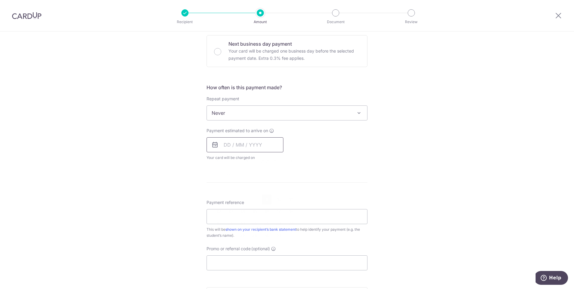
click at [245, 144] on input "text" at bounding box center [245, 144] width 77 height 15
click at [274, 199] on link "10" at bounding box center [279, 200] width 10 height 10
type input "[DATE]"
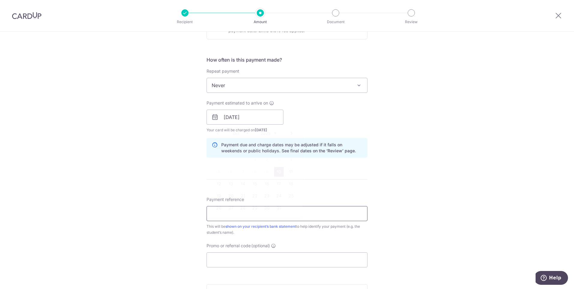
scroll to position [240, 0]
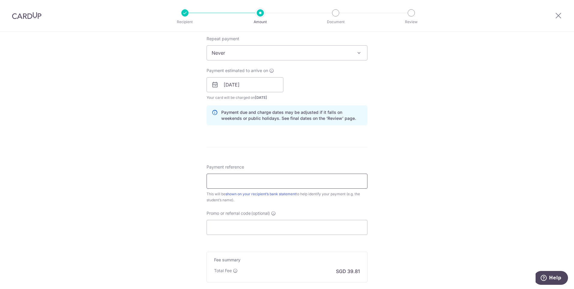
click at [245, 174] on input "Payment reference" at bounding box center [287, 181] width 161 height 15
type input "INV-12438 [PERSON_NAME] [PERSON_NAME]"
click at [235, 222] on input "Promo or referral code (optional)" at bounding box center [287, 227] width 161 height 15
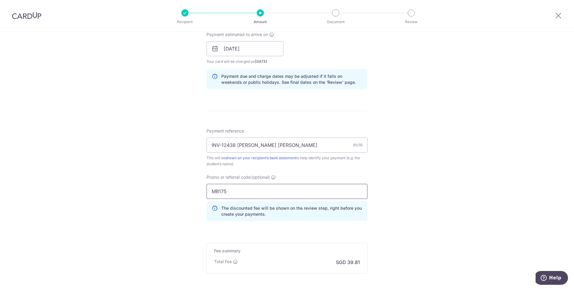
scroll to position [330, 0]
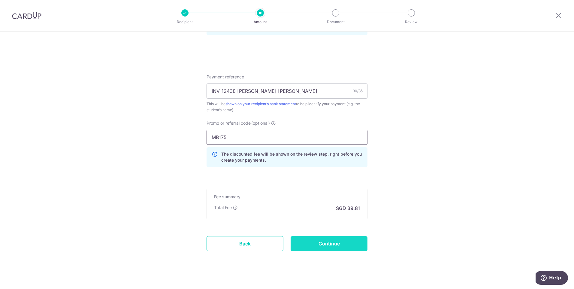
type input "MB175"
click at [333, 242] on input "Continue" at bounding box center [329, 243] width 77 height 15
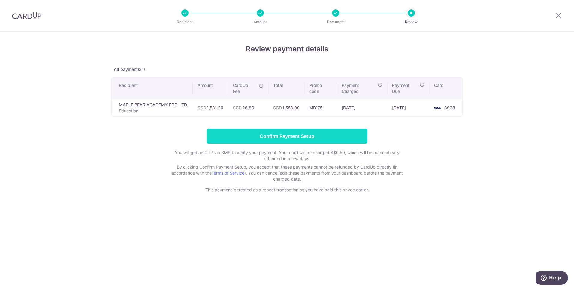
click at [269, 134] on input "Confirm Payment Setup" at bounding box center [287, 136] width 161 height 15
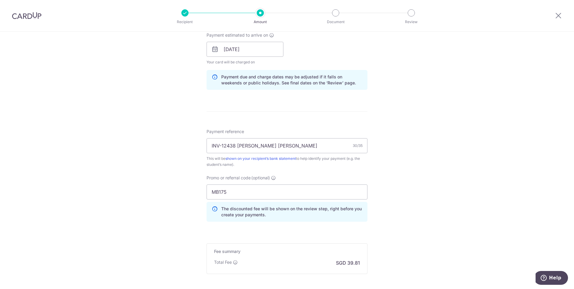
scroll to position [360, 0]
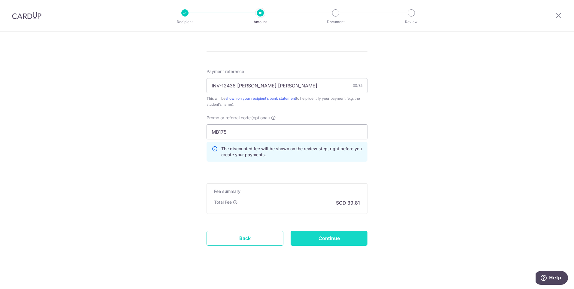
click at [324, 239] on input "Continue" at bounding box center [329, 238] width 77 height 15
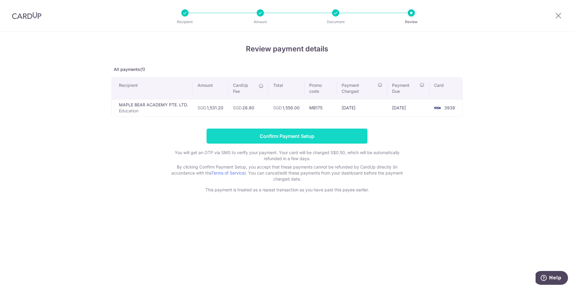
click at [285, 134] on input "Confirm Payment Setup" at bounding box center [287, 136] width 161 height 15
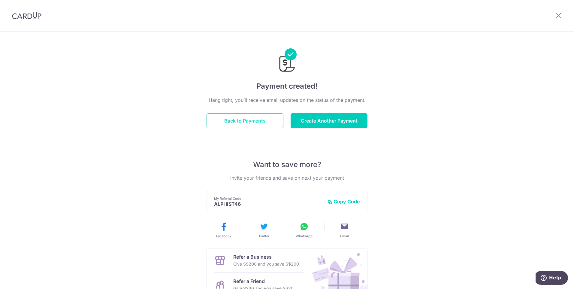
click at [257, 121] on button "Back to Payments" at bounding box center [245, 120] width 77 height 15
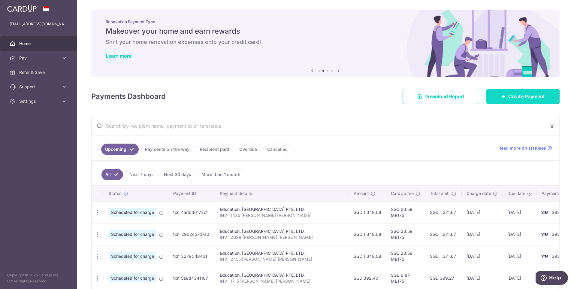
click at [525, 94] on span "Create Payment" at bounding box center [526, 96] width 37 height 7
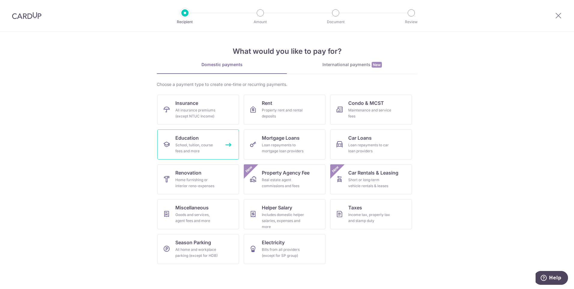
click at [206, 142] on div "School, tuition, course fees and more" at bounding box center [196, 148] width 43 height 12
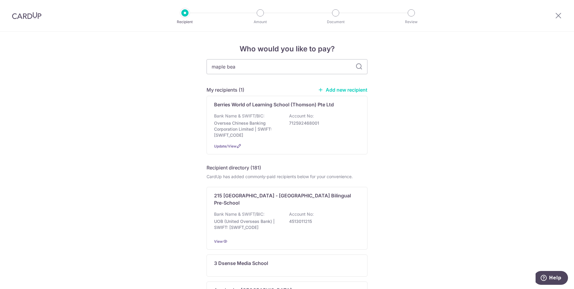
type input "maple bear"
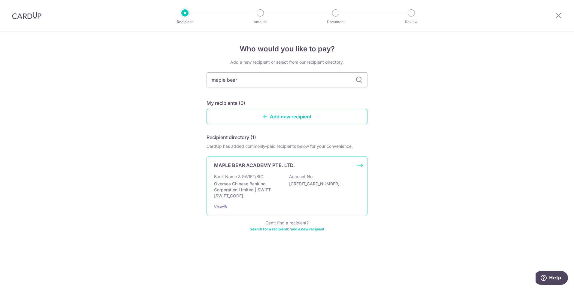
click at [275, 170] on div "MAPLE BEAR ACADEMY PTE. LTD. Bank Name & SWIFT/BIC: Oversea Chinese Banking Cor…" at bounding box center [287, 185] width 161 height 59
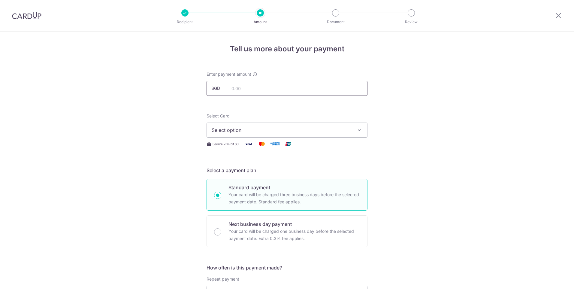
click at [237, 92] on input "text" at bounding box center [287, 88] width 161 height 15
type input "305.20"
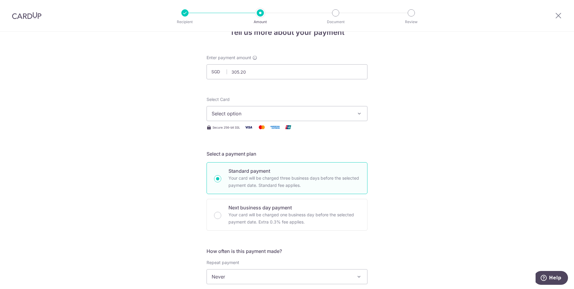
scroll to position [30, 0]
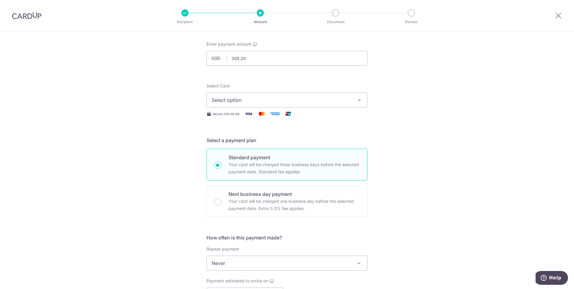
click at [243, 97] on span "Select option" at bounding box center [282, 99] width 140 height 7
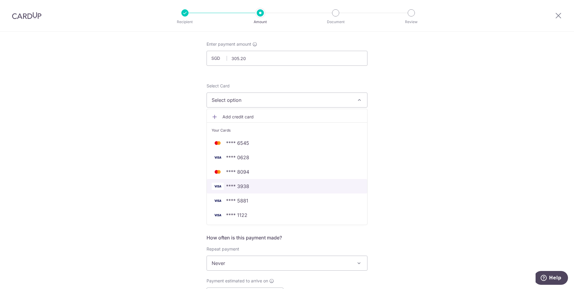
click at [241, 186] on span "**** 3938" at bounding box center [237, 186] width 23 height 7
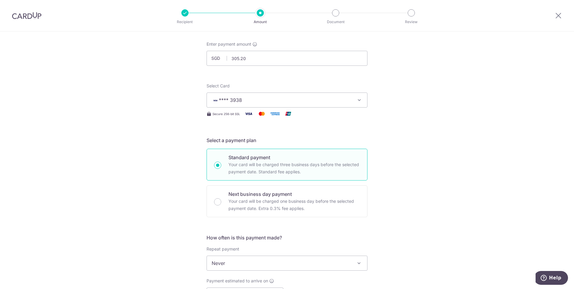
scroll to position [0, 0]
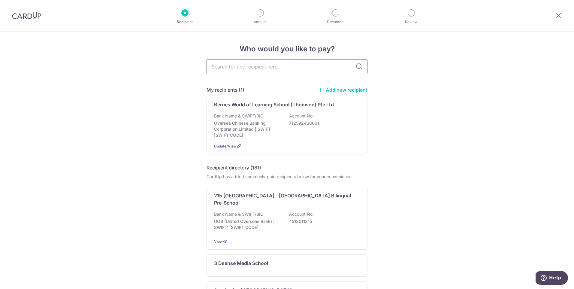
click at [259, 69] on input "text" at bounding box center [287, 66] width 161 height 15
type input "maple"
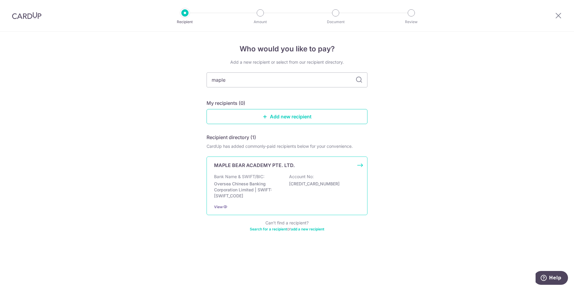
click at [265, 178] on div "Bank Name & SWIFT/BIC: Oversea Chinese Banking Corporation Limited | SWIFT: OCB…" at bounding box center [287, 186] width 146 height 25
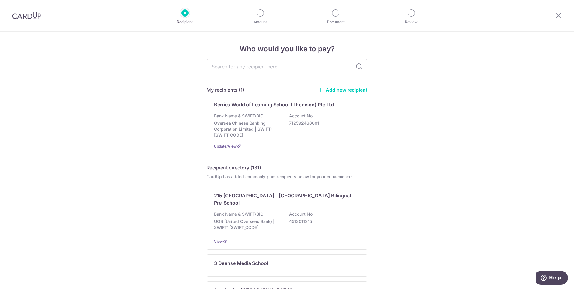
click at [245, 59] on input "text" at bounding box center [287, 66] width 161 height 15
click at [243, 65] on input "text" at bounding box center [287, 66] width 161 height 15
type input "maple"
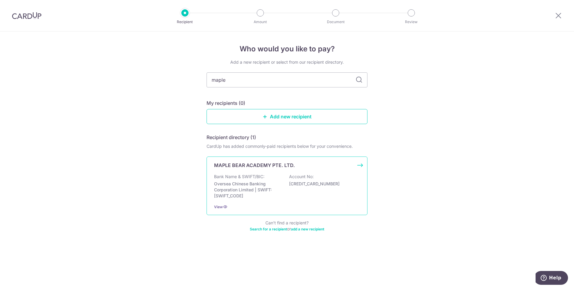
click at [317, 175] on div "Bank Name & SWIFT/BIC: Oversea Chinese Banking Corporation Limited | SWIFT: OCB…" at bounding box center [287, 186] width 146 height 25
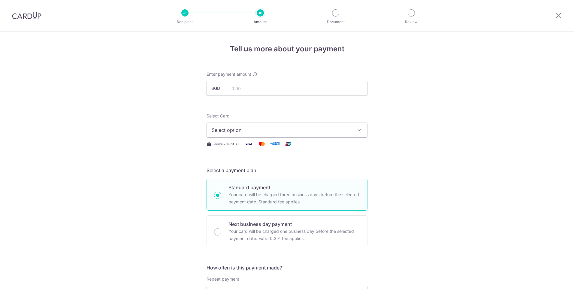
click at [255, 87] on input "text" at bounding box center [287, 88] width 161 height 15
type input "305.20"
click at [244, 126] on button "Select option" at bounding box center [287, 129] width 161 height 15
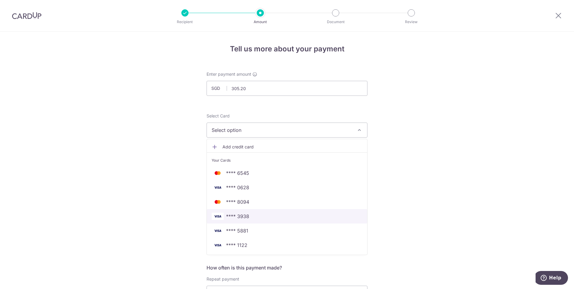
click at [244, 215] on span "**** 3938" at bounding box center [237, 216] width 23 height 7
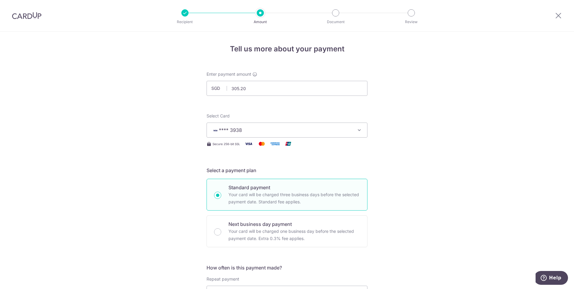
scroll to position [90, 0]
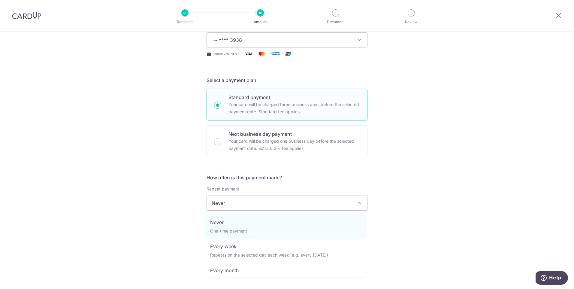
drag, startPoint x: 227, startPoint y: 204, endPoint x: 171, endPoint y: 202, distance: 56.2
click at [227, 204] on span "Never" at bounding box center [287, 203] width 160 height 14
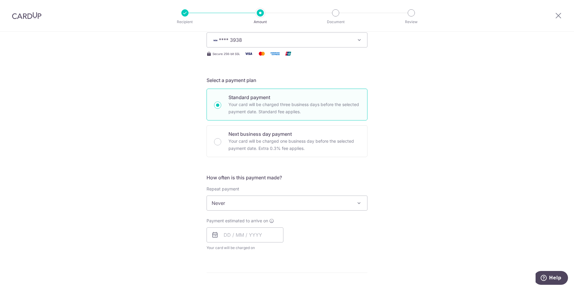
click at [171, 202] on div "Tell us more about your payment Enter payment amount SGD 305.20 305.20 Select C…" at bounding box center [287, 212] width 574 height 543
click at [236, 233] on input "text" at bounding box center [245, 234] width 77 height 15
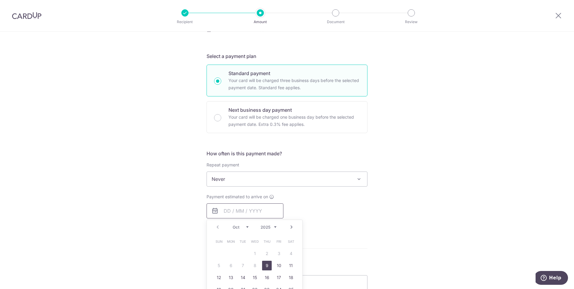
scroll to position [150, 0]
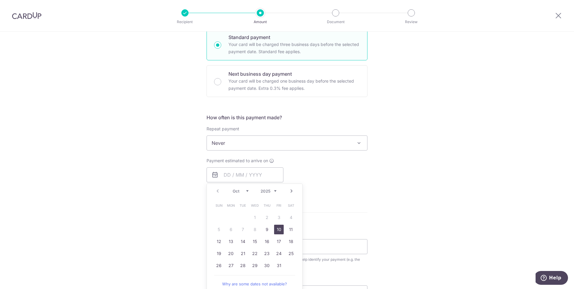
click at [278, 231] on link "10" at bounding box center [279, 230] width 10 height 10
type input "10/10/2025"
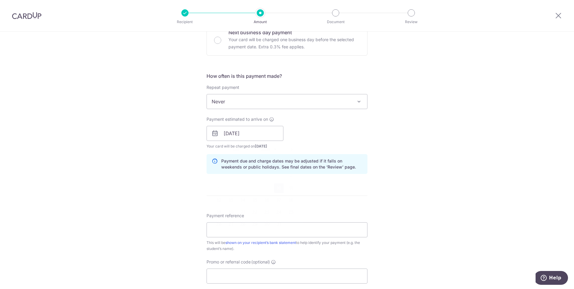
scroll to position [240, 0]
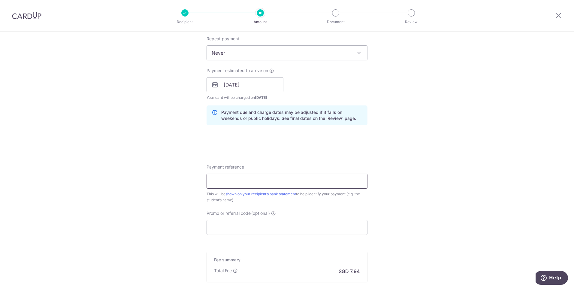
click at [247, 180] on input "Payment reference" at bounding box center [287, 181] width 161 height 15
type input "INV-11810"
click at [231, 228] on input "Promo or referral code (optional)" at bounding box center [287, 227] width 161 height 15
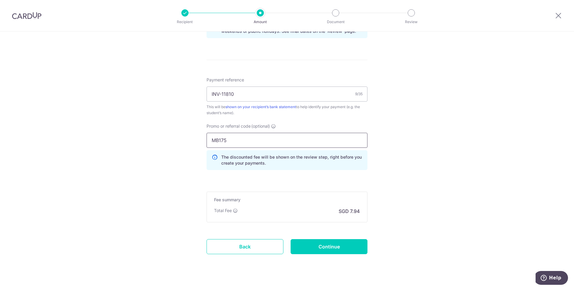
scroll to position [330, 0]
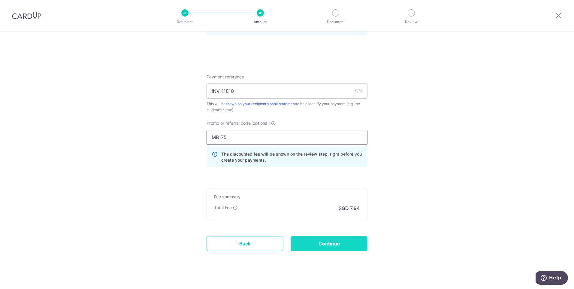
type input "MB175"
click at [336, 242] on input "Continue" at bounding box center [329, 243] width 77 height 15
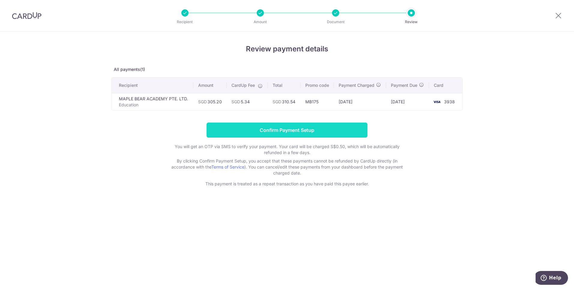
click at [274, 137] on input "Confirm Payment Setup" at bounding box center [287, 129] width 161 height 15
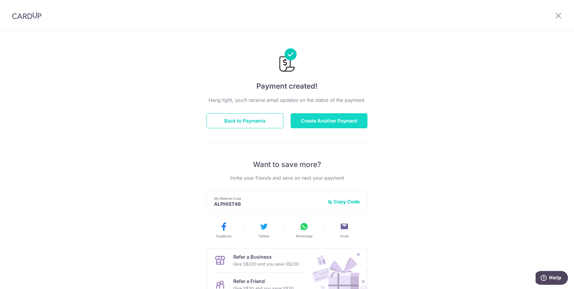
click at [304, 119] on button "Create Another Payment" at bounding box center [329, 120] width 77 height 15
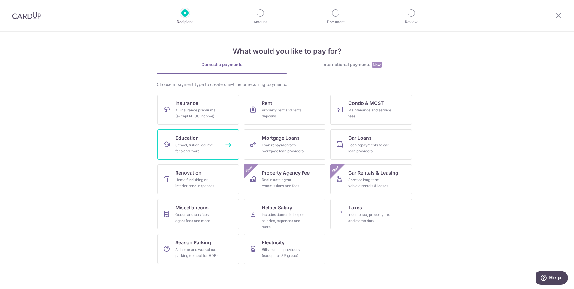
click at [199, 144] on div "School, tuition, course fees and more" at bounding box center [196, 148] width 43 height 12
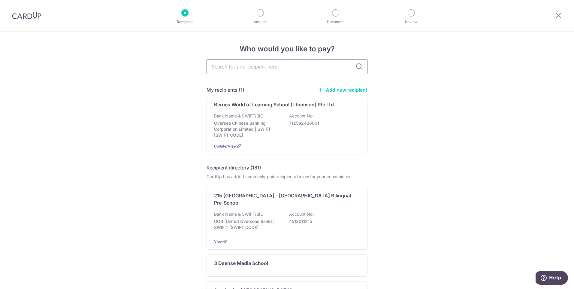
click at [233, 71] on input "text" at bounding box center [287, 66] width 161 height 15
type input "maple"
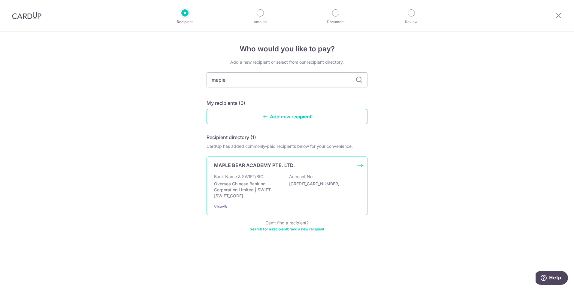
click at [317, 183] on p "[CREDIT_CARD_NUMBER]" at bounding box center [322, 184] width 67 height 6
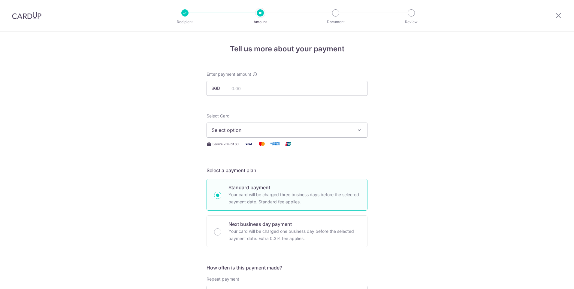
click at [258, 87] on input "text" at bounding box center [287, 88] width 161 height 15
type input "305.20"
click at [265, 132] on span "Select option" at bounding box center [282, 129] width 140 height 7
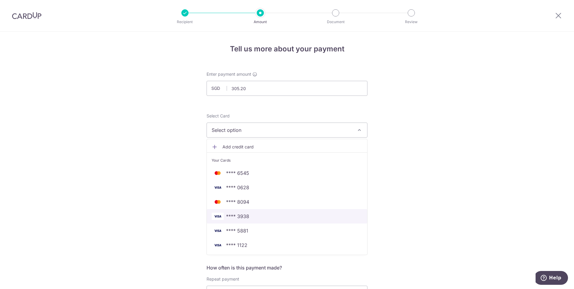
click at [249, 216] on span "**** 3938" at bounding box center [287, 216] width 151 height 7
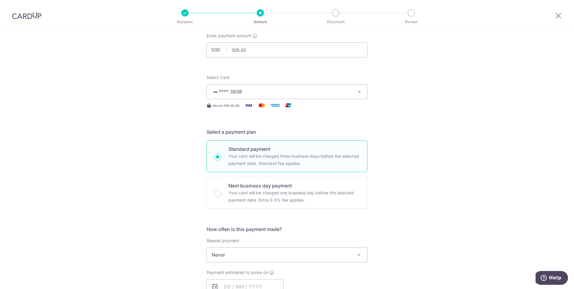
scroll to position [120, 0]
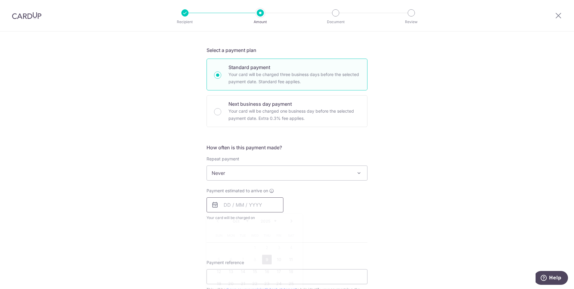
click at [239, 206] on input "text" at bounding box center [245, 204] width 77 height 15
click at [278, 258] on link "10" at bounding box center [279, 260] width 10 height 10
type input "[DATE]"
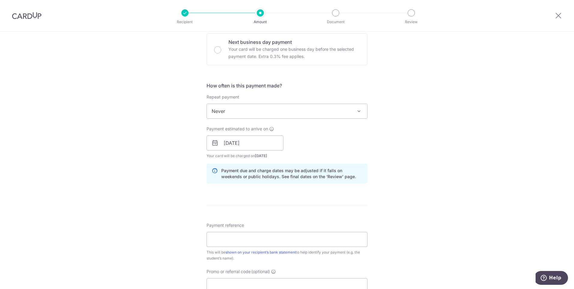
scroll to position [240, 0]
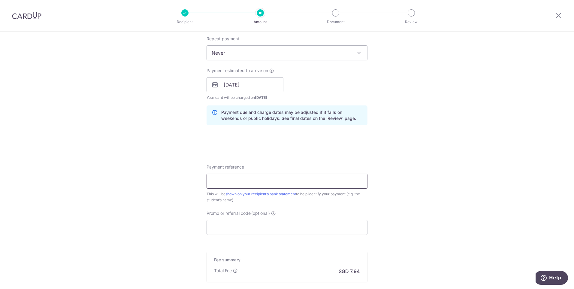
click at [229, 179] on input "Payment reference" at bounding box center [287, 181] width 161 height 15
type input "INV-12236 [PERSON_NAME] [PERSON_NAME]"
click at [251, 228] on input "Promo or referral code (optional)" at bounding box center [287, 227] width 161 height 15
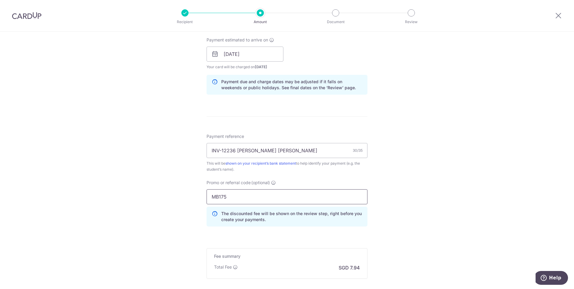
scroll to position [330, 0]
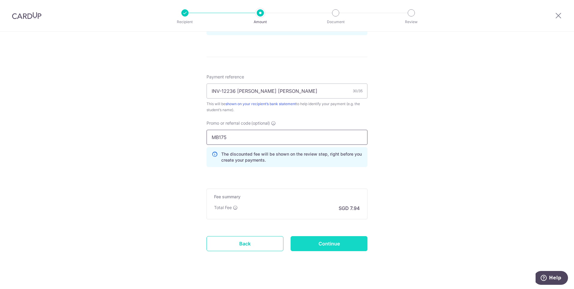
type input "MB175"
click at [333, 242] on input "Continue" at bounding box center [329, 243] width 77 height 15
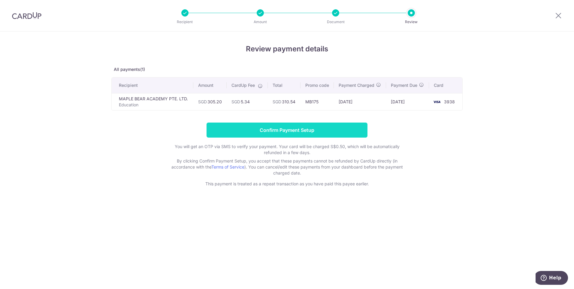
click at [263, 136] on input "Confirm Payment Setup" at bounding box center [287, 129] width 161 height 15
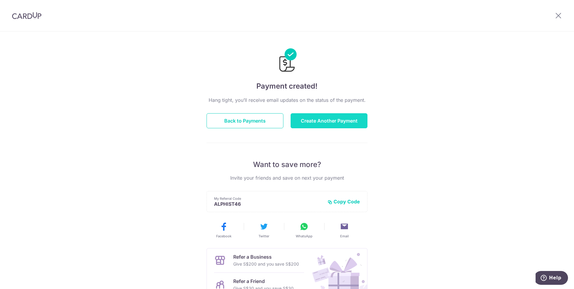
click at [321, 119] on button "Create Another Payment" at bounding box center [329, 120] width 77 height 15
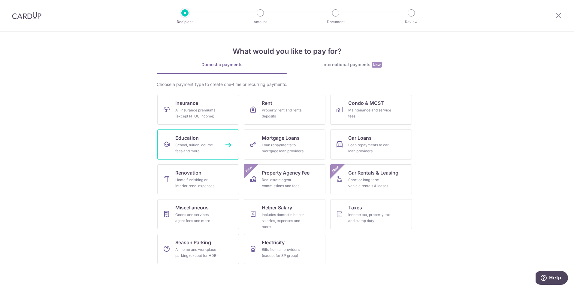
click at [206, 142] on div "School, tuition, course fees and more" at bounding box center [196, 148] width 43 height 12
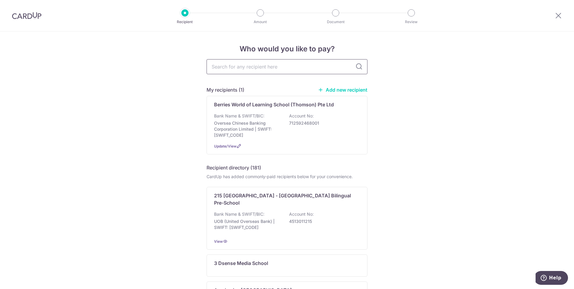
click at [262, 66] on input "text" at bounding box center [287, 66] width 161 height 15
type input "maple"
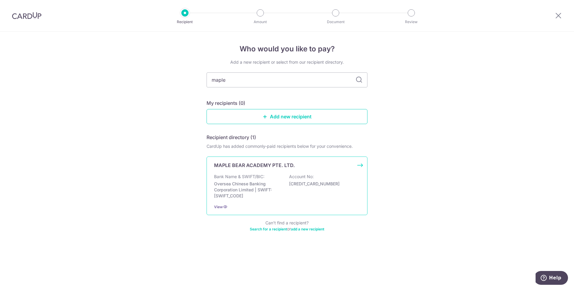
click at [269, 169] on div "MAPLE BEAR ACADEMY PTE. LTD. Bank Name & SWIFT/BIC: Oversea Chinese Banking Cor…" at bounding box center [287, 185] width 161 height 59
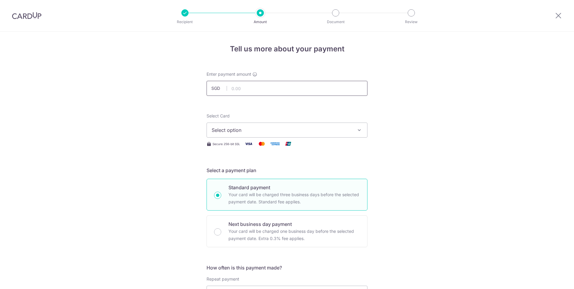
drag, startPoint x: 0, startPoint y: 0, endPoint x: 250, endPoint y: 86, distance: 264.1
click at [250, 86] on input "text" at bounding box center [287, 88] width 161 height 15
click at [237, 89] on input "text" at bounding box center [287, 88] width 161 height 15
type input "305.20"
click at [301, 129] on span "Select option" at bounding box center [282, 129] width 140 height 7
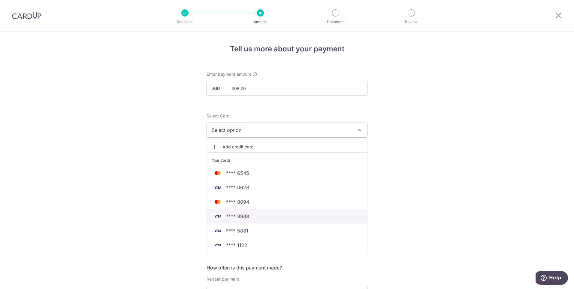
click at [244, 217] on span "**** 3938" at bounding box center [237, 216] width 23 height 7
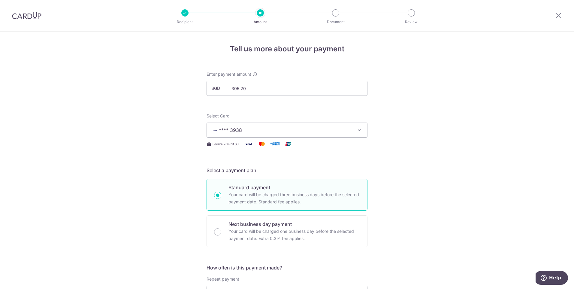
scroll to position [90, 0]
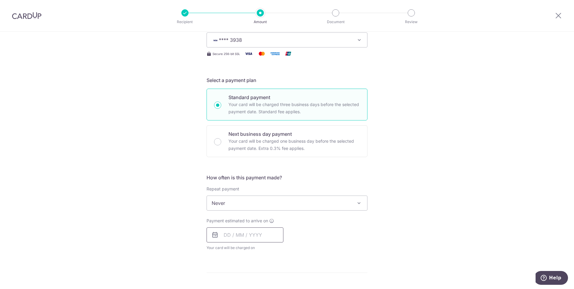
click at [236, 233] on input "text" at bounding box center [245, 234] width 77 height 15
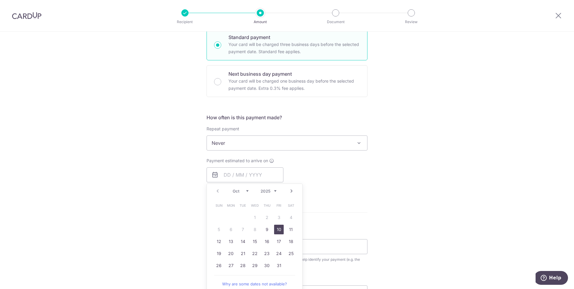
click at [275, 230] on link "10" at bounding box center [279, 230] width 10 height 10
type input "[DATE]"
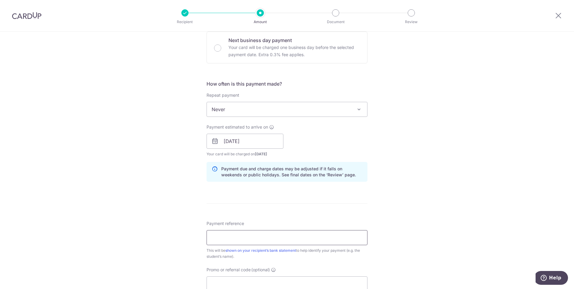
scroll to position [210, 0]
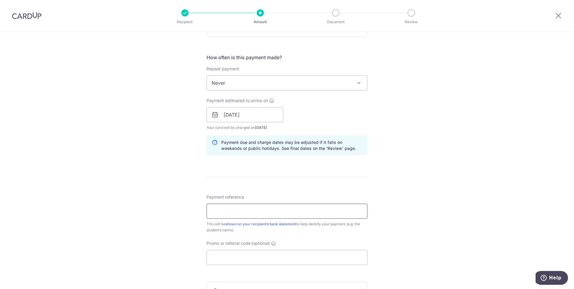
click at [245, 211] on input "Payment reference" at bounding box center [287, 211] width 161 height 15
type input "INV-12690 [PERSON_NAME] [PERSON_NAME]"
click at [250, 251] on input "Promo or referral code (optional)" at bounding box center [287, 257] width 161 height 15
click at [251, 255] on input "Promo or referral code (optional)" at bounding box center [287, 257] width 161 height 15
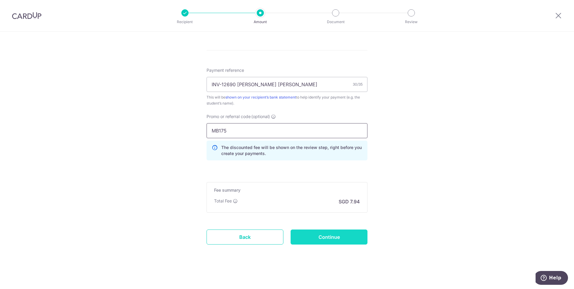
scroll to position [337, 0]
type input "MB175"
click at [350, 239] on input "Continue" at bounding box center [329, 236] width 77 height 15
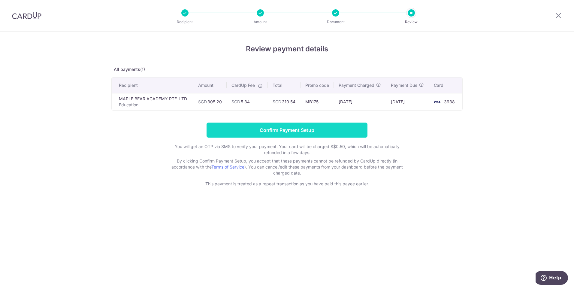
click at [308, 138] on input "Confirm Payment Setup" at bounding box center [287, 129] width 161 height 15
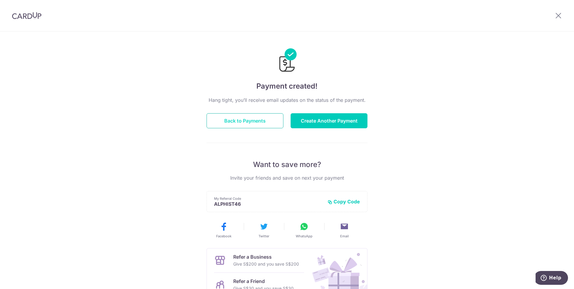
click at [260, 122] on button "Back to Payments" at bounding box center [245, 120] width 77 height 15
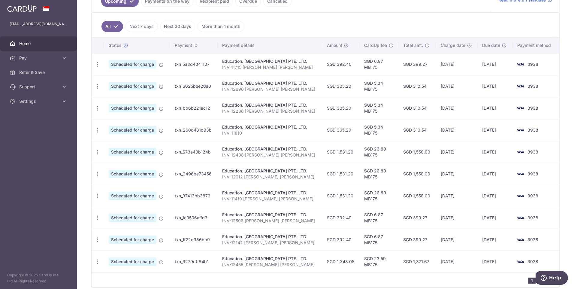
scroll to position [175, 0]
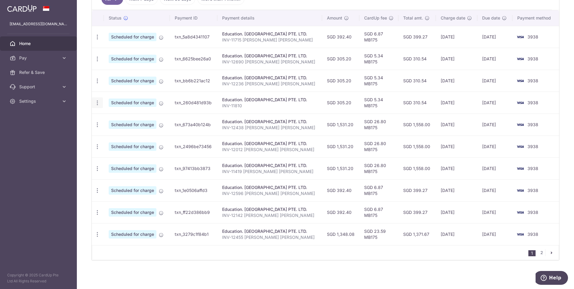
click at [95, 104] on icon "button" at bounding box center [97, 103] width 6 height 6
click at [116, 118] on span "Update payment" at bounding box center [129, 119] width 41 height 7
radio input "true"
type input "305.20"
type input "[DATE]"
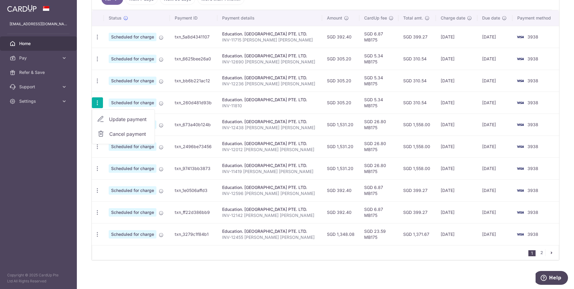
type input "INV-11810"
type input "MB175"
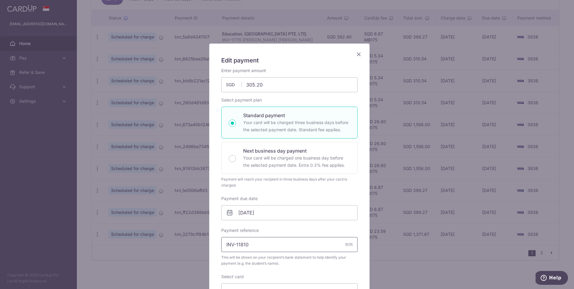
click at [266, 245] on input "INV-11810" at bounding box center [289, 244] width 136 height 15
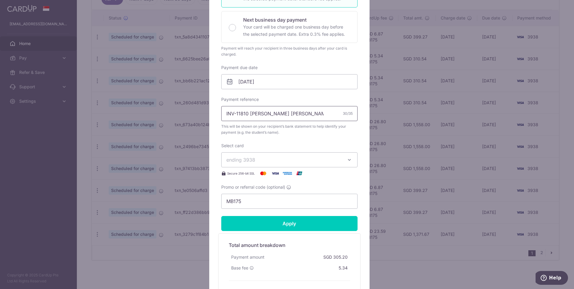
scroll to position [150, 0]
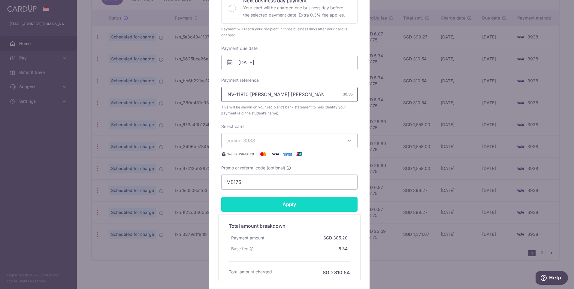
type input "INV-11810 [PERSON_NAME] [PERSON_NAME]"
click at [317, 205] on input "Apply" at bounding box center [289, 204] width 136 height 15
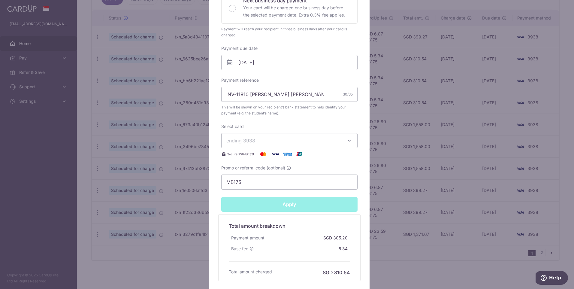
type input "Successfully Applied"
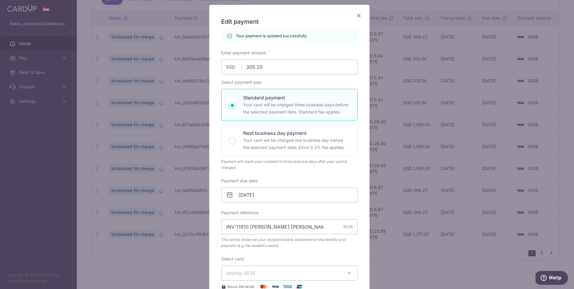
scroll to position [0, 0]
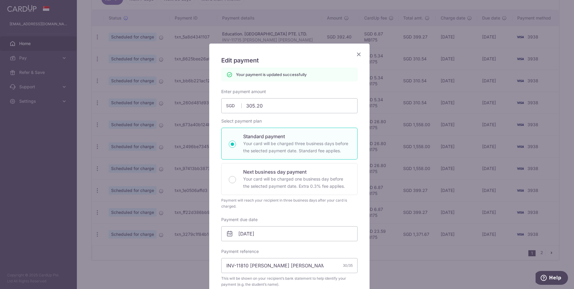
click at [357, 54] on icon "Close" at bounding box center [358, 54] width 7 height 8
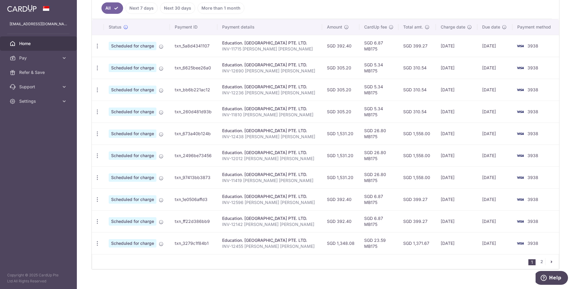
scroll to position [175, 0]
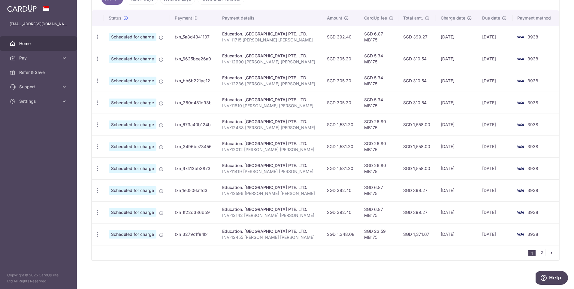
click at [539, 252] on link "2" at bounding box center [541, 252] width 7 height 7
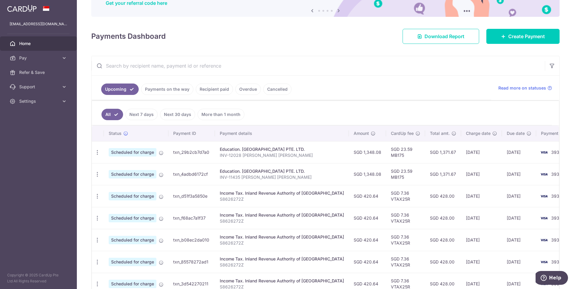
scroll to position [120, 0]
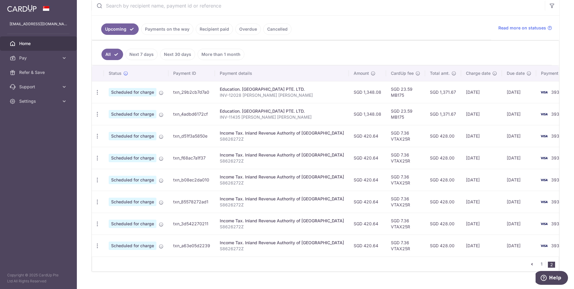
click at [252, 19] on ul "Upcoming Payments on the way Recipient paid Overdue Cancelled" at bounding box center [292, 28] width 400 height 24
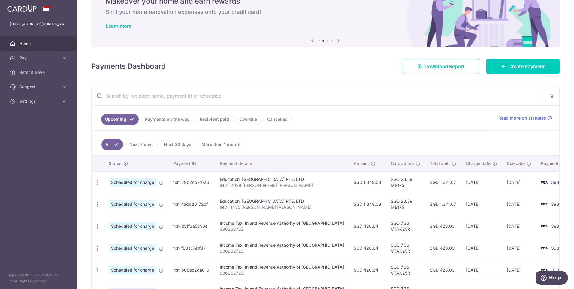
scroll to position [60, 0]
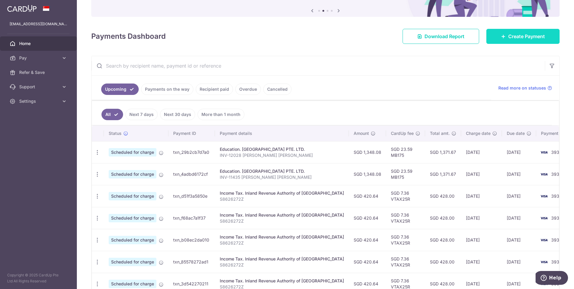
click at [504, 37] on link "Create Payment" at bounding box center [522, 36] width 73 height 15
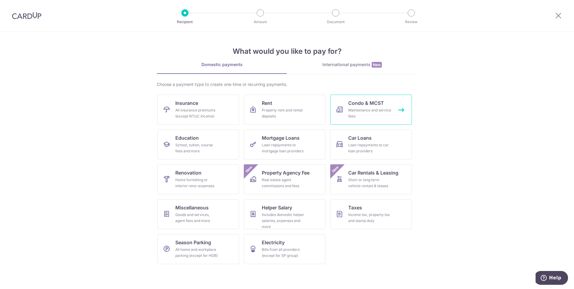
click at [392, 111] on link "Condo & MCST Maintenance and service fees" at bounding box center [371, 110] width 82 height 30
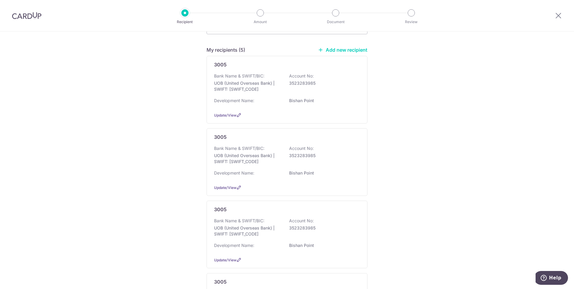
scroll to position [30, 0]
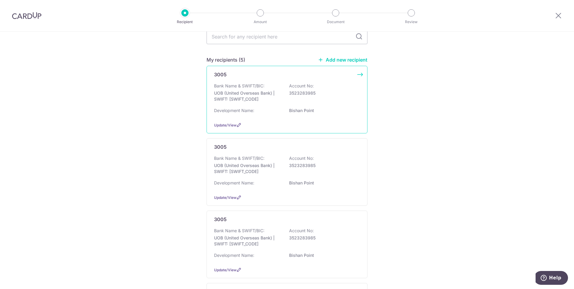
click at [324, 95] on p "3523283985" at bounding box center [322, 93] width 67 height 6
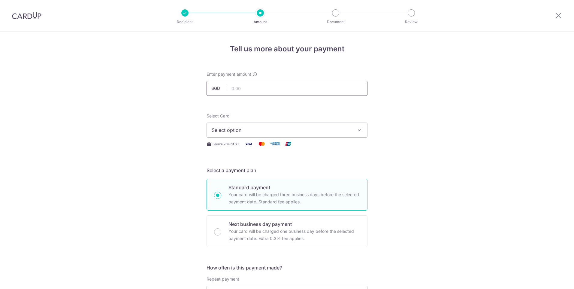
click at [281, 87] on input "text" at bounding box center [287, 88] width 161 height 15
type input "1"
click at [280, 87] on input "text" at bounding box center [287, 88] width 161 height 15
type input "684.00"
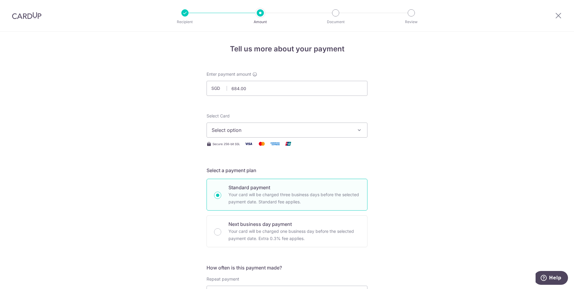
click at [282, 127] on span "Select option" at bounding box center [282, 129] width 140 height 7
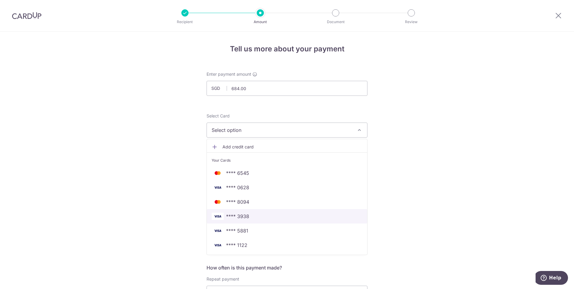
click at [255, 216] on span "**** 3938" at bounding box center [287, 216] width 151 height 7
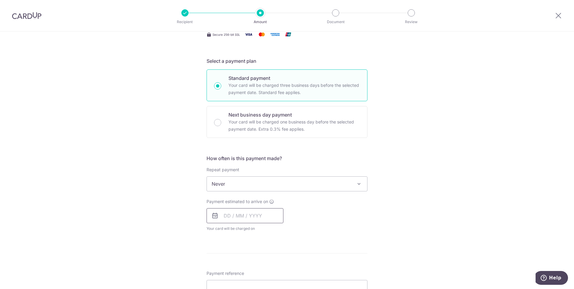
scroll to position [120, 0]
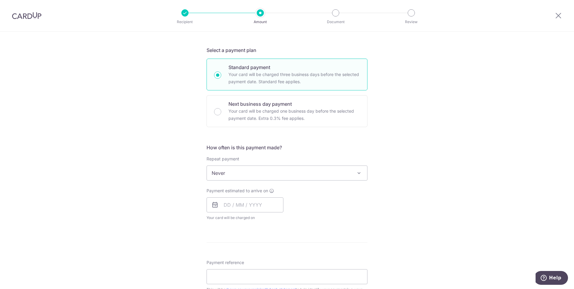
click at [268, 172] on span "Never" at bounding box center [287, 173] width 160 height 14
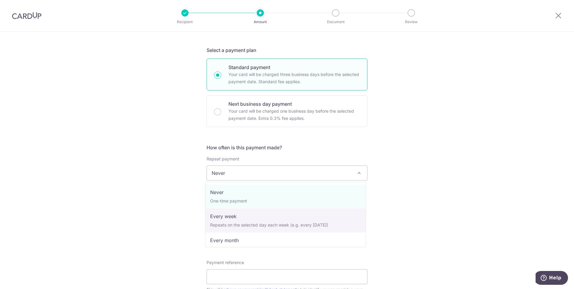
select select "2"
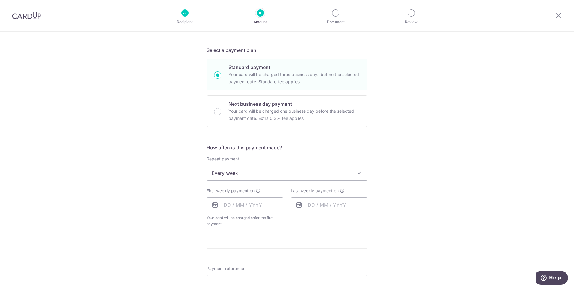
scroll to position [180, 0]
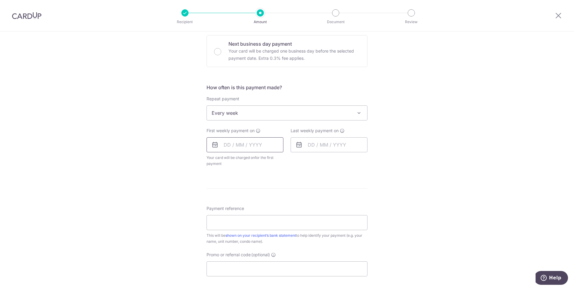
click at [240, 143] on input "text" at bounding box center [245, 144] width 77 height 15
click at [275, 198] on link "10" at bounding box center [279, 200] width 10 height 10
type input "[DATE]"
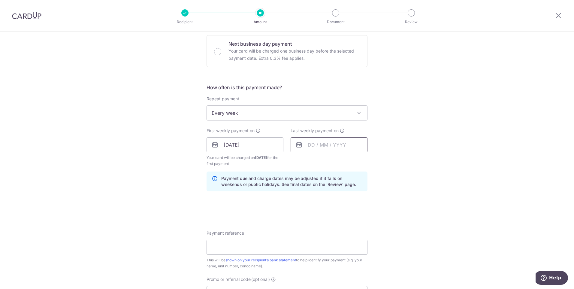
click at [327, 146] on input "text" at bounding box center [329, 144] width 77 height 15
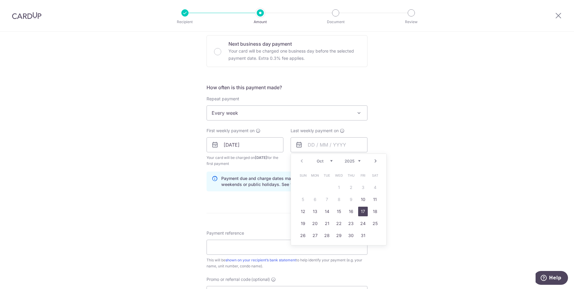
click at [361, 210] on link "17" at bounding box center [363, 212] width 10 height 10
type input "[DATE]"
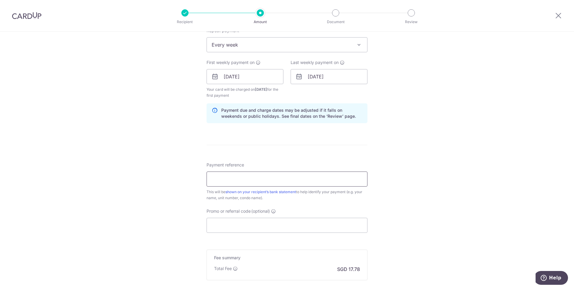
scroll to position [270, 0]
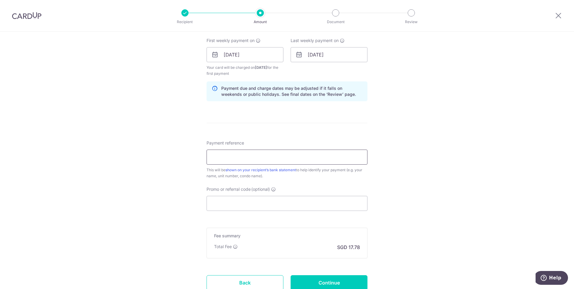
click at [259, 158] on input "Payment reference" at bounding box center [287, 157] width 161 height 15
type input "B61-12-03"
click at [247, 203] on input "Promo or referral code (optional)" at bounding box center [287, 203] width 161 height 15
click at [252, 202] on input "Promo or referral code (optional)" at bounding box center [287, 203] width 161 height 15
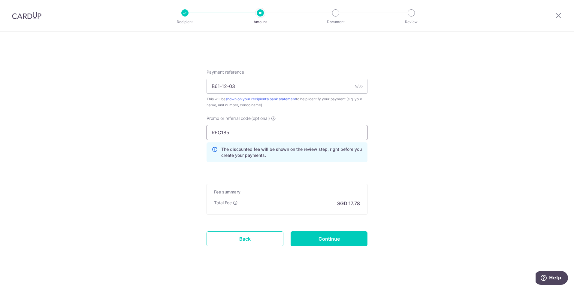
scroll to position [343, 0]
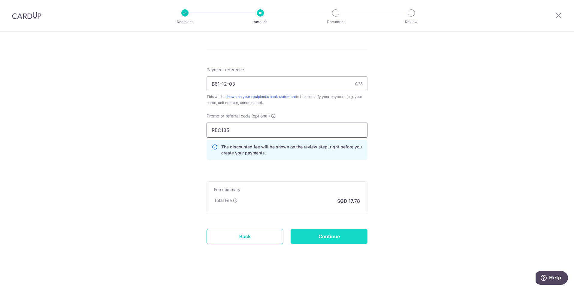
type input "REC185"
click at [348, 238] on input "Continue" at bounding box center [329, 236] width 77 height 15
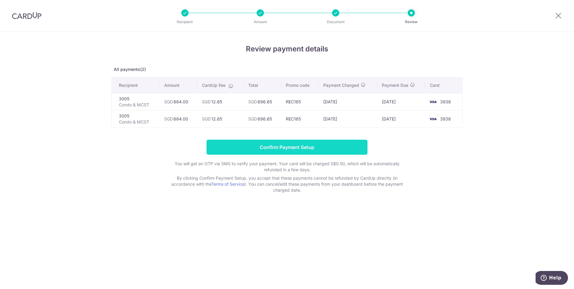
click at [302, 144] on input "Confirm Payment Setup" at bounding box center [287, 147] width 161 height 15
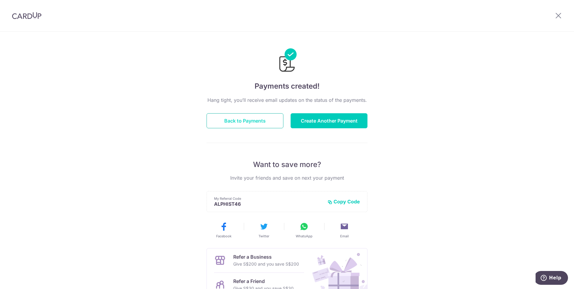
click at [249, 120] on button "Back to Payments" at bounding box center [245, 120] width 77 height 15
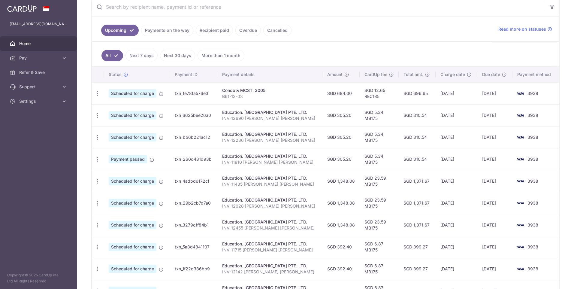
scroll to position [120, 0]
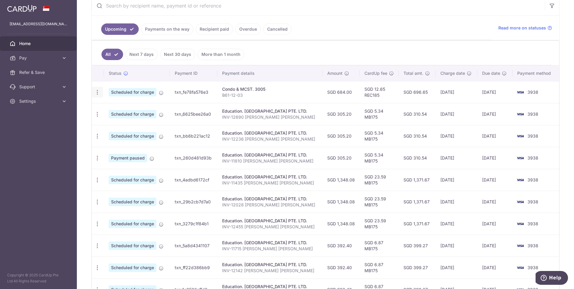
click at [97, 93] on icon "button" at bounding box center [97, 92] width 6 height 6
click at [120, 109] on span "Update payment" at bounding box center [129, 108] width 41 height 7
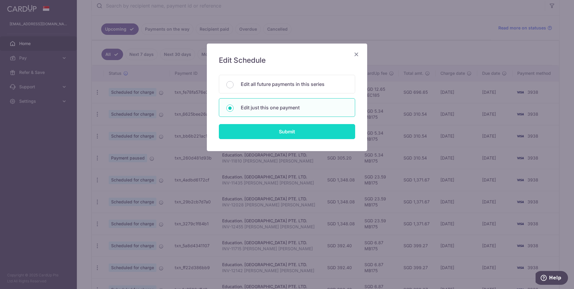
click at [287, 131] on input "Submit" at bounding box center [287, 131] width 136 height 15
radio input "true"
type input "684.00"
type input "[DATE]"
type input "B61-12-03"
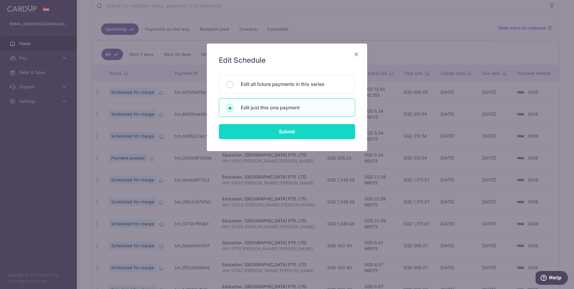
type input "REC185"
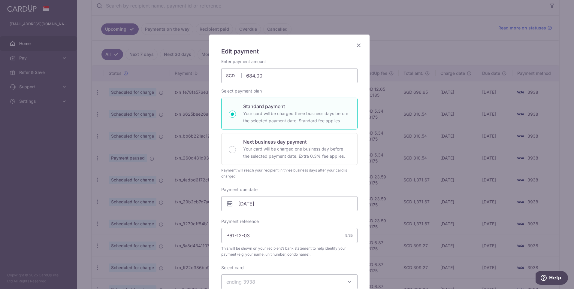
scroll to position [0, 0]
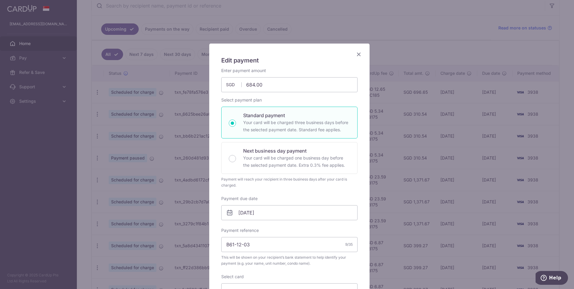
click at [355, 53] on icon "Close" at bounding box center [358, 54] width 7 height 8
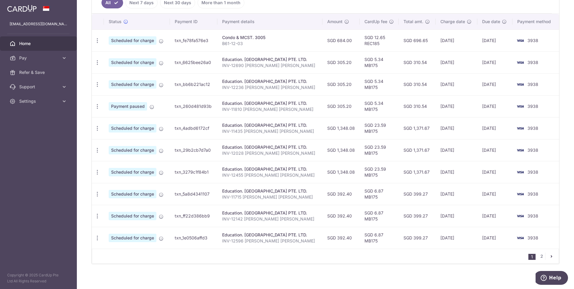
scroll to position [175, 0]
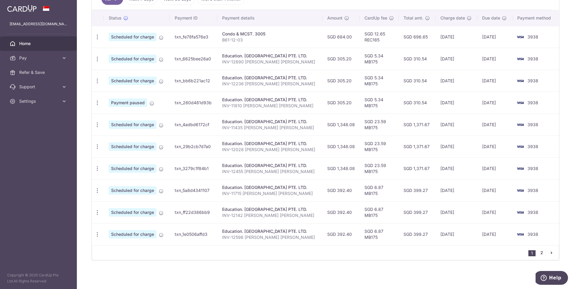
click at [538, 253] on link "2" at bounding box center [541, 252] width 7 height 7
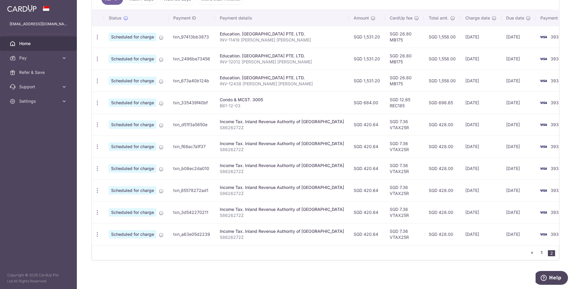
click at [539, 252] on link "1" at bounding box center [541, 252] width 7 height 7
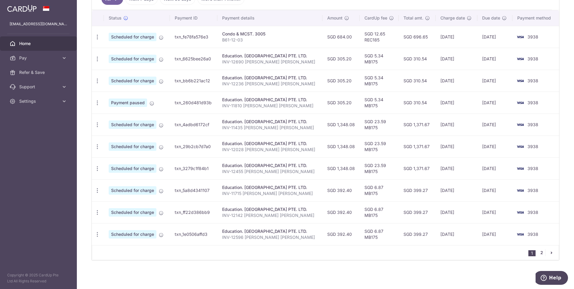
click at [539, 253] on link "2" at bounding box center [541, 252] width 7 height 7
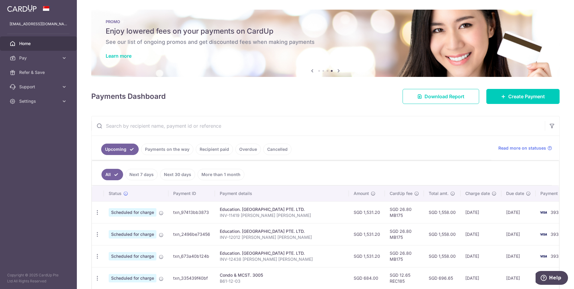
scroll to position [150, 0]
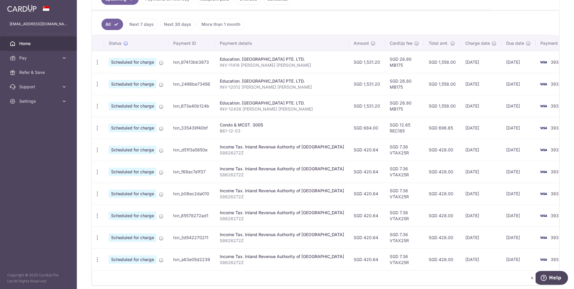
click at [530, 278] on icon "pager" at bounding box center [532, 277] width 5 height 5
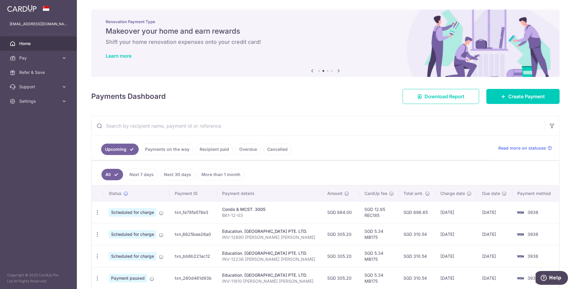
scroll to position [60, 0]
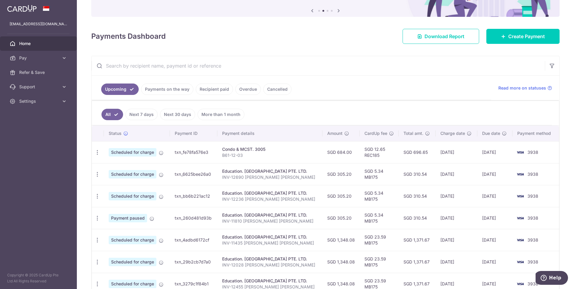
click at [219, 89] on link "Recipient paid" at bounding box center [214, 88] width 37 height 11
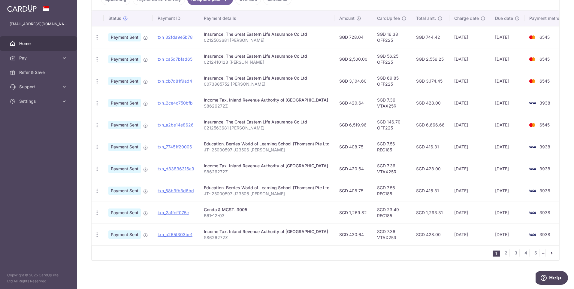
scroll to position [153, 0]
click at [503, 254] on link "2" at bounding box center [505, 252] width 7 height 7
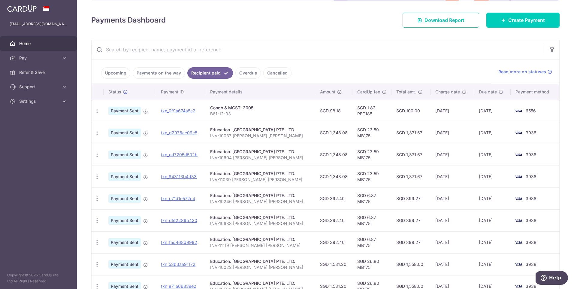
scroll to position [150, 0]
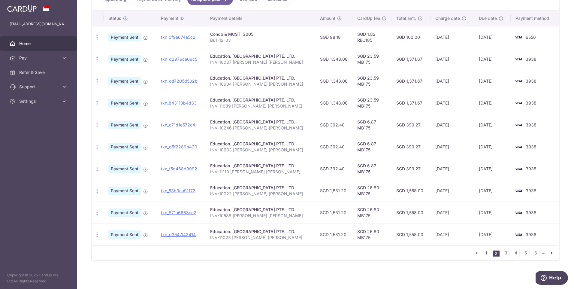
click at [483, 254] on link "1" at bounding box center [486, 252] width 7 height 7
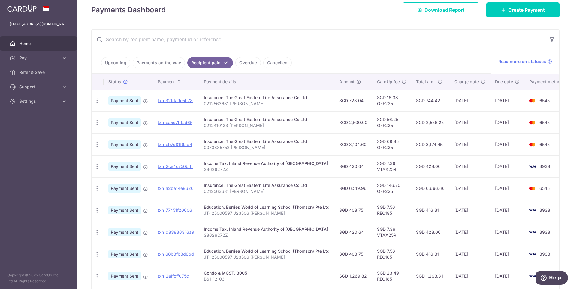
scroll to position [33, 0]
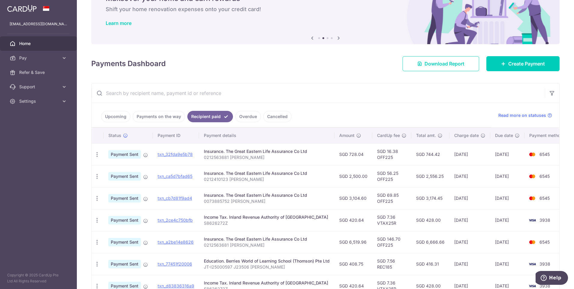
click at [118, 117] on link "Upcoming" at bounding box center [115, 116] width 29 height 11
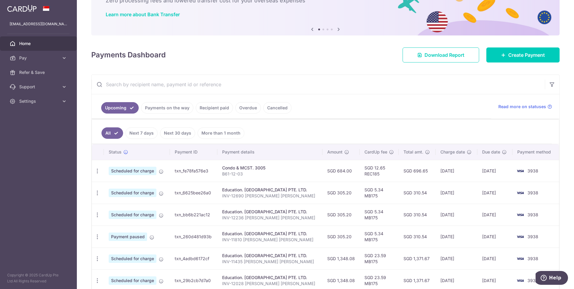
scroll to position [0, 0]
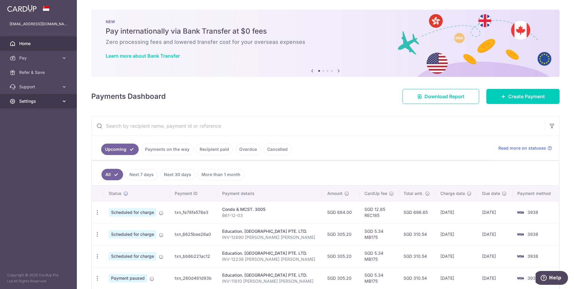
click at [62, 102] on icon at bounding box center [64, 101] width 6 height 6
click at [44, 132] on span "Logout" at bounding box center [39, 130] width 40 height 6
